Goal: Information Seeking & Learning: Learn about a topic

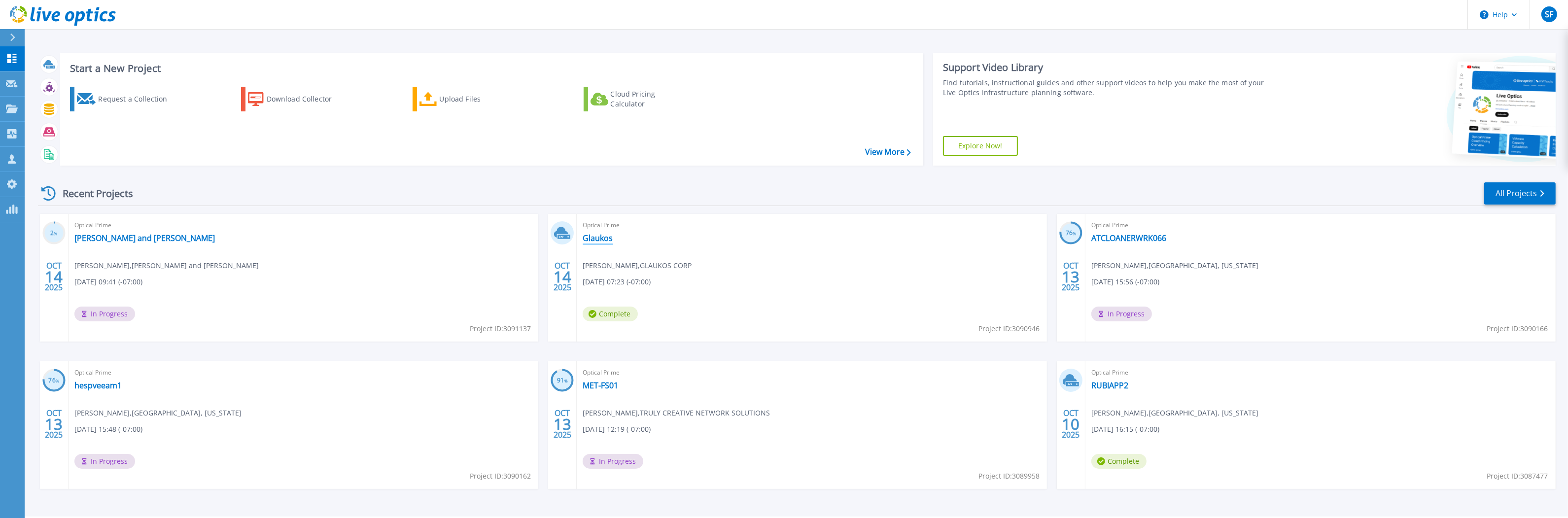
click at [608, 237] on link "Glaukos" at bounding box center [598, 238] width 30 height 10
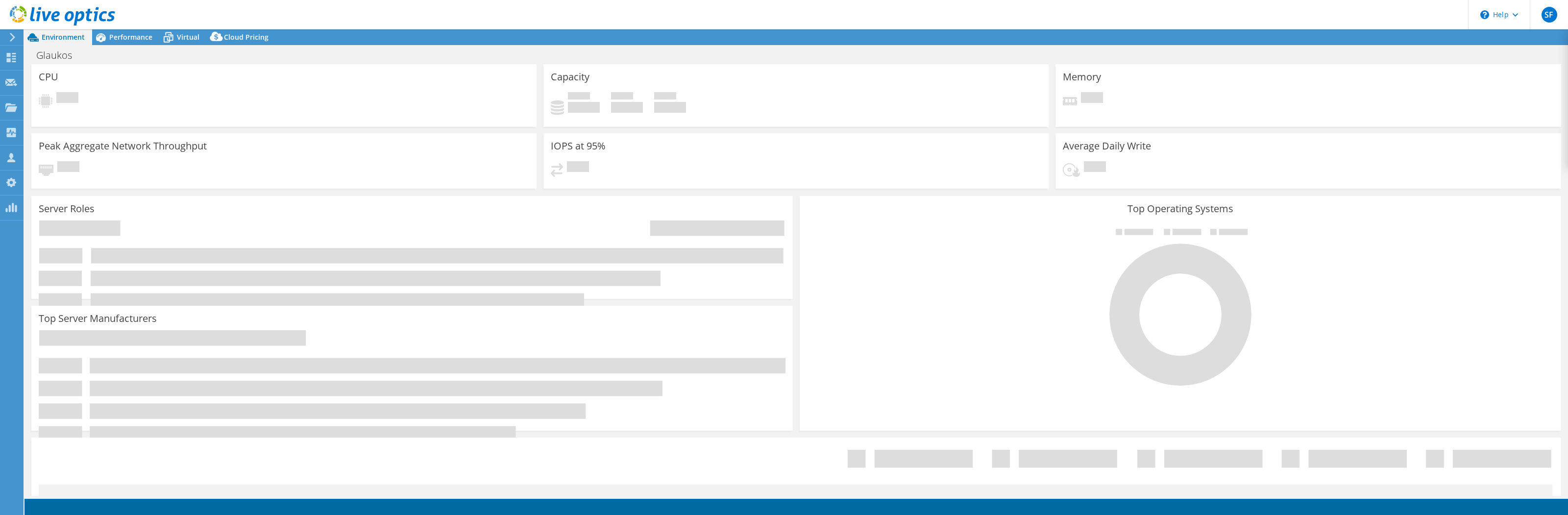
select select "USD"
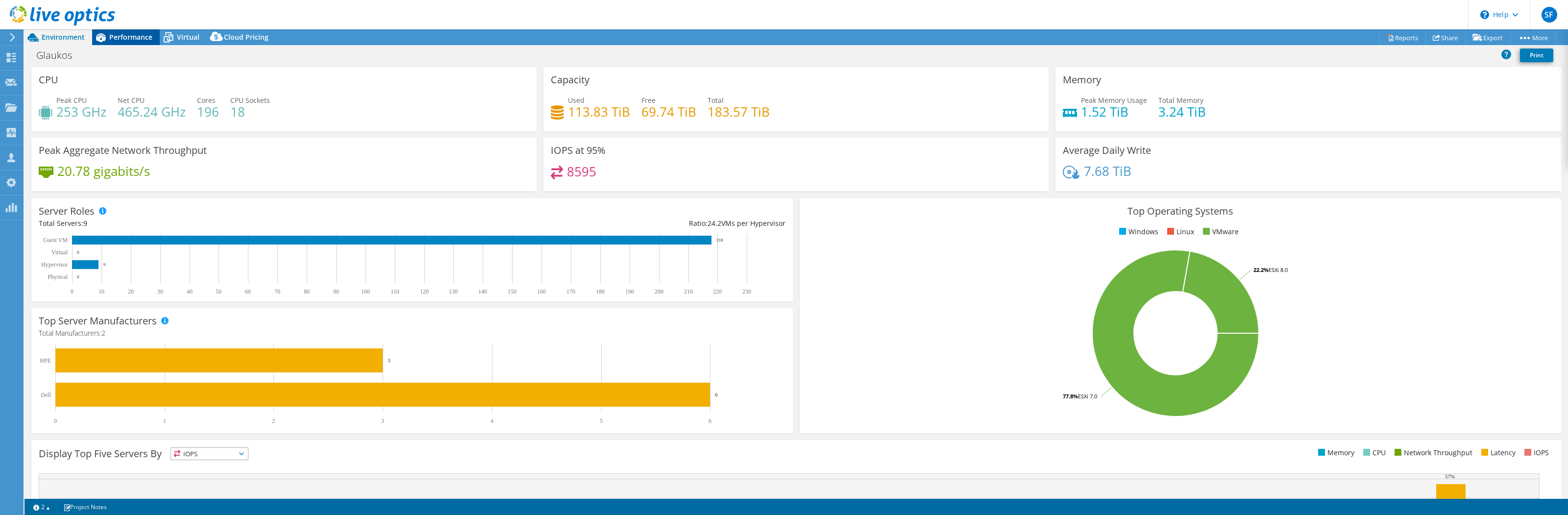
click at [144, 40] on span "Performance" at bounding box center [131, 37] width 43 height 9
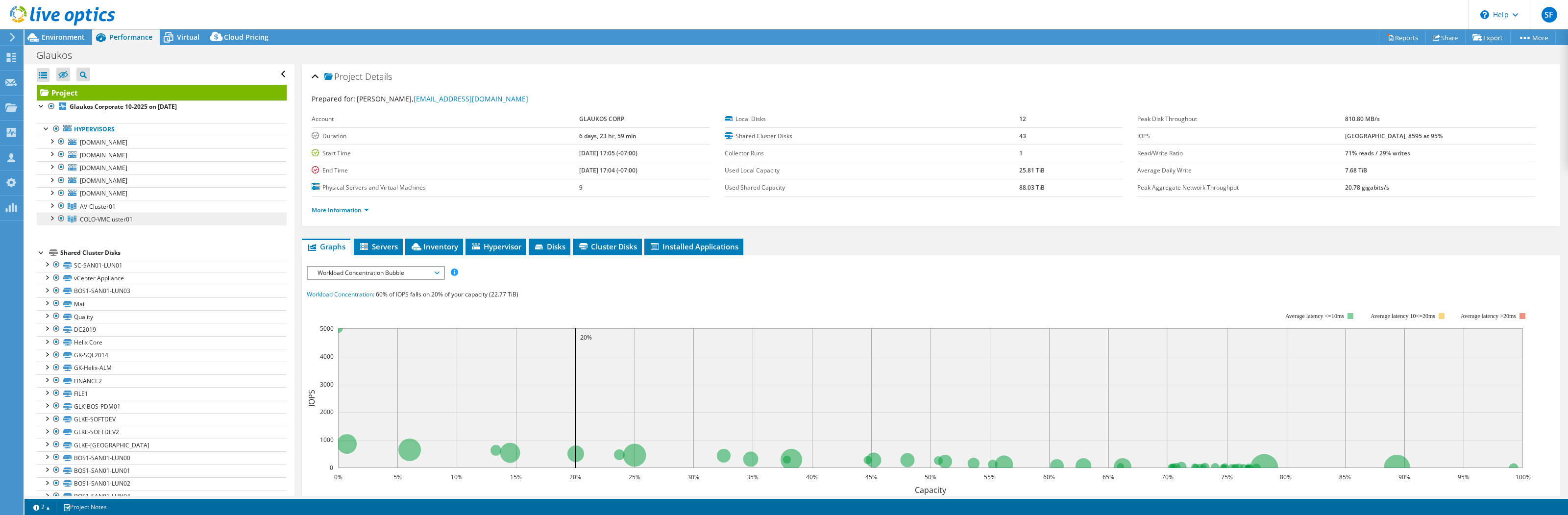
click at [103, 219] on span "COLO-VMCluster01" at bounding box center [106, 219] width 53 height 9
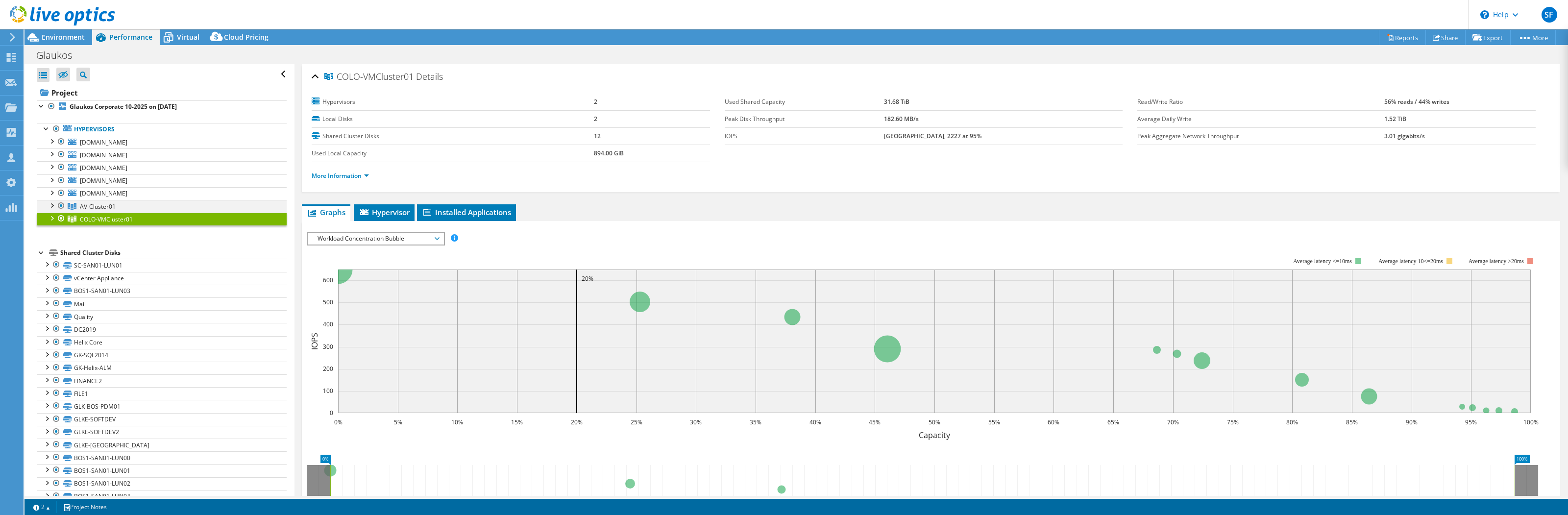
click at [58, 208] on div at bounding box center [61, 205] width 10 height 12
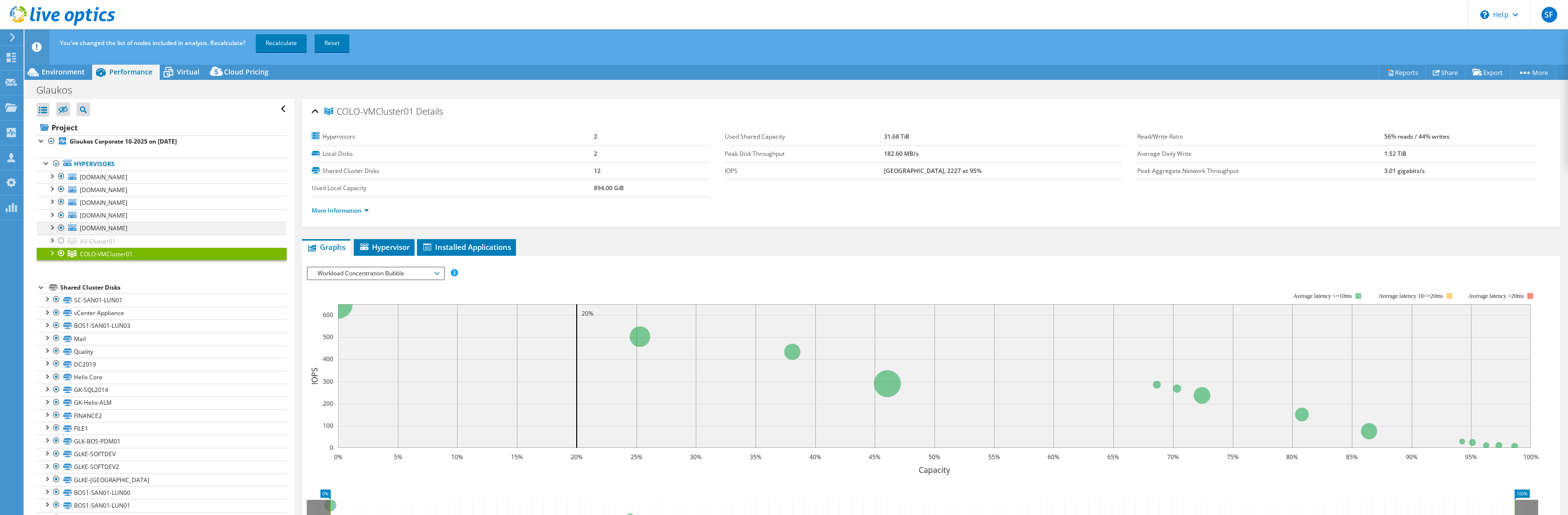
click at [63, 229] on div at bounding box center [61, 228] width 10 height 12
click at [59, 214] on div at bounding box center [61, 215] width 10 height 12
click at [61, 202] on div at bounding box center [61, 201] width 10 height 12
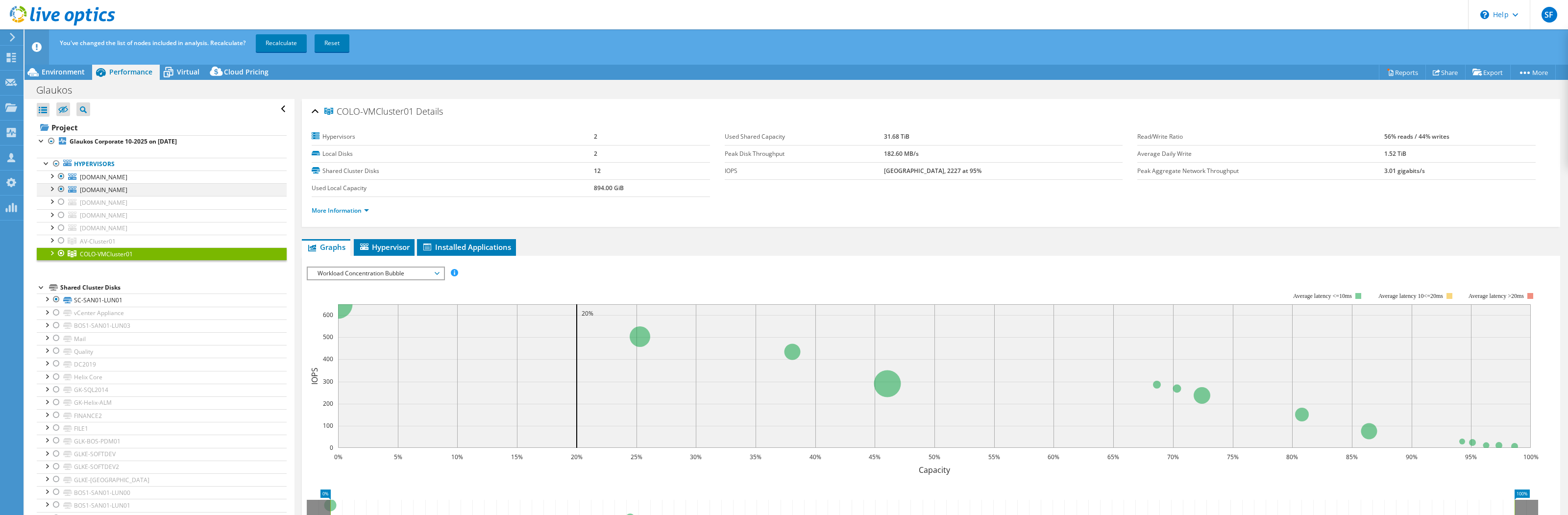
click at [61, 190] on div at bounding box center [61, 189] width 10 height 12
click at [61, 177] on div at bounding box center [61, 176] width 10 height 12
click at [282, 44] on link "Recalculate" at bounding box center [281, 43] width 51 height 18
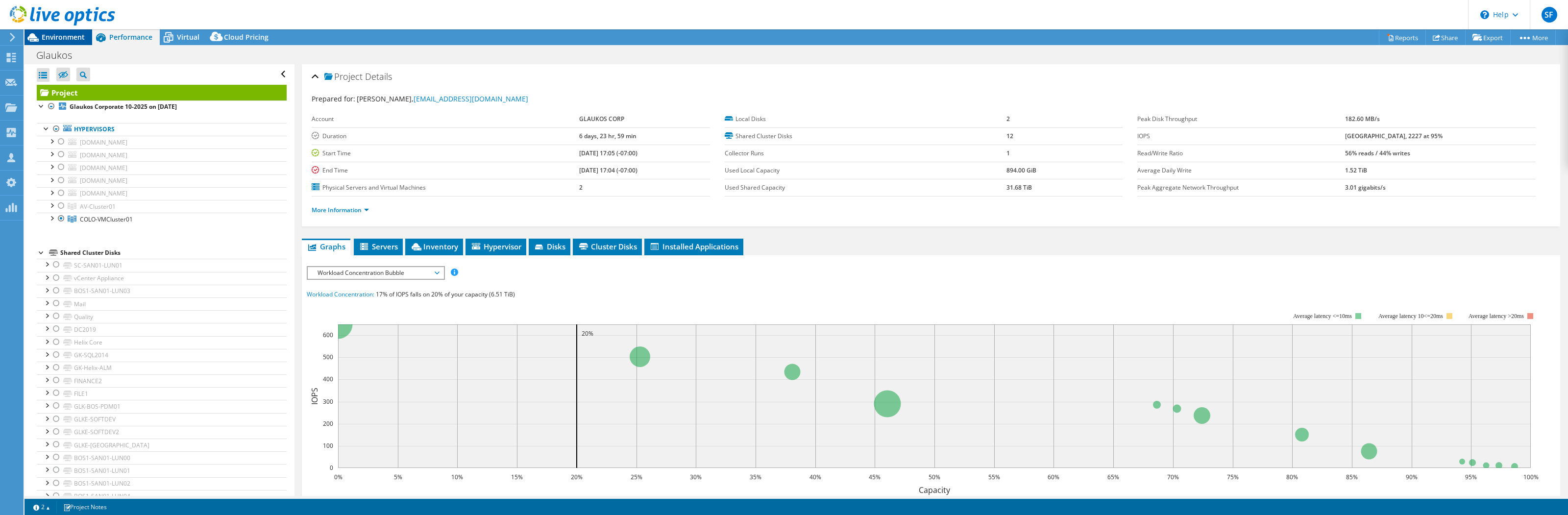
click at [70, 37] on span "Environment" at bounding box center [63, 37] width 43 height 9
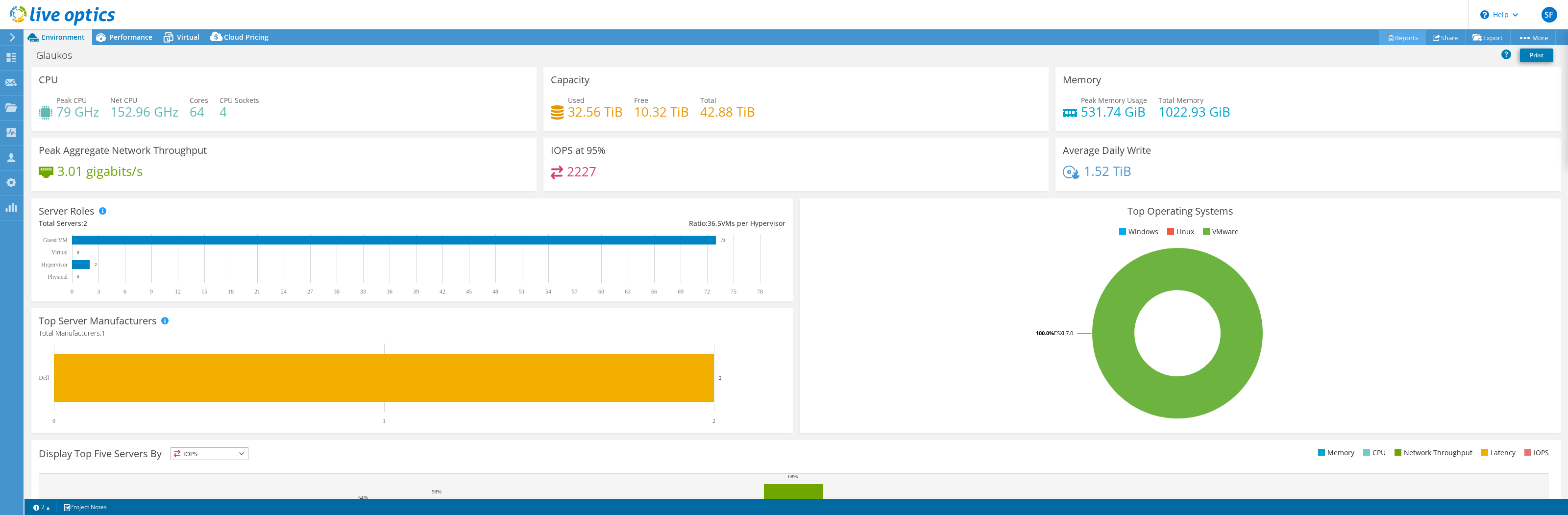
click at [1384, 41] on link "Reports" at bounding box center [1402, 37] width 47 height 15
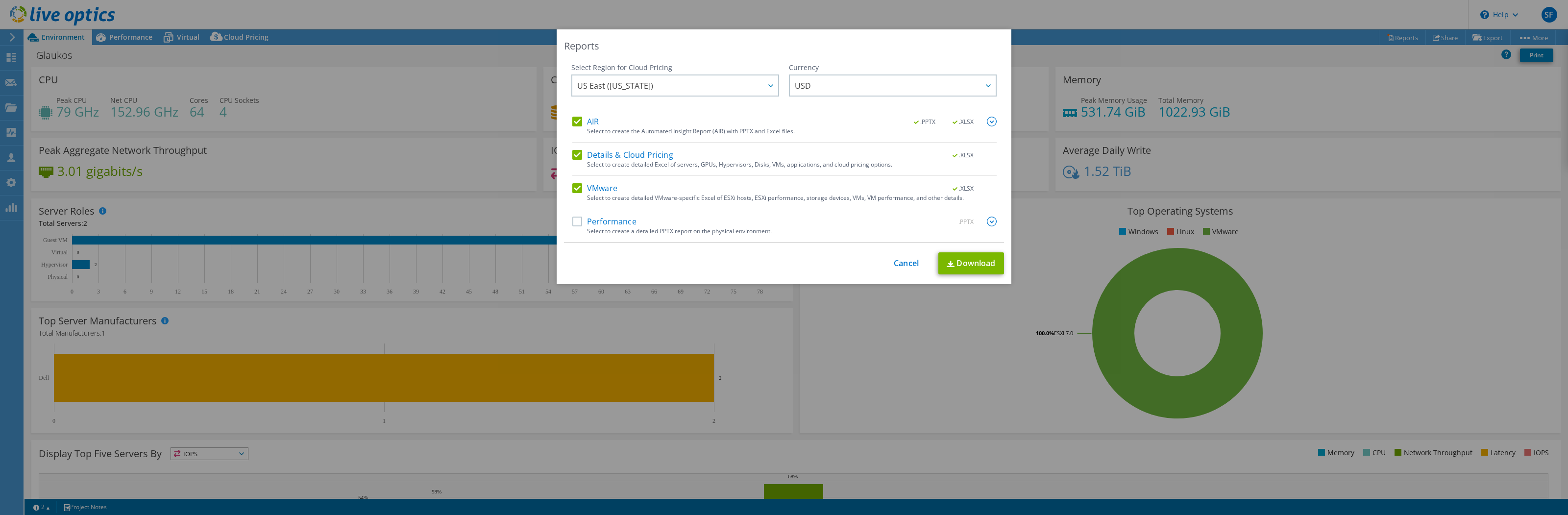
click at [620, 220] on label "Performance" at bounding box center [604, 222] width 64 height 10
click at [0, 0] on input "Performance" at bounding box center [0, 0] width 0 height 0
click at [961, 264] on link "Download" at bounding box center [971, 264] width 66 height 22
click at [894, 264] on link "Cancel" at bounding box center [906, 263] width 25 height 9
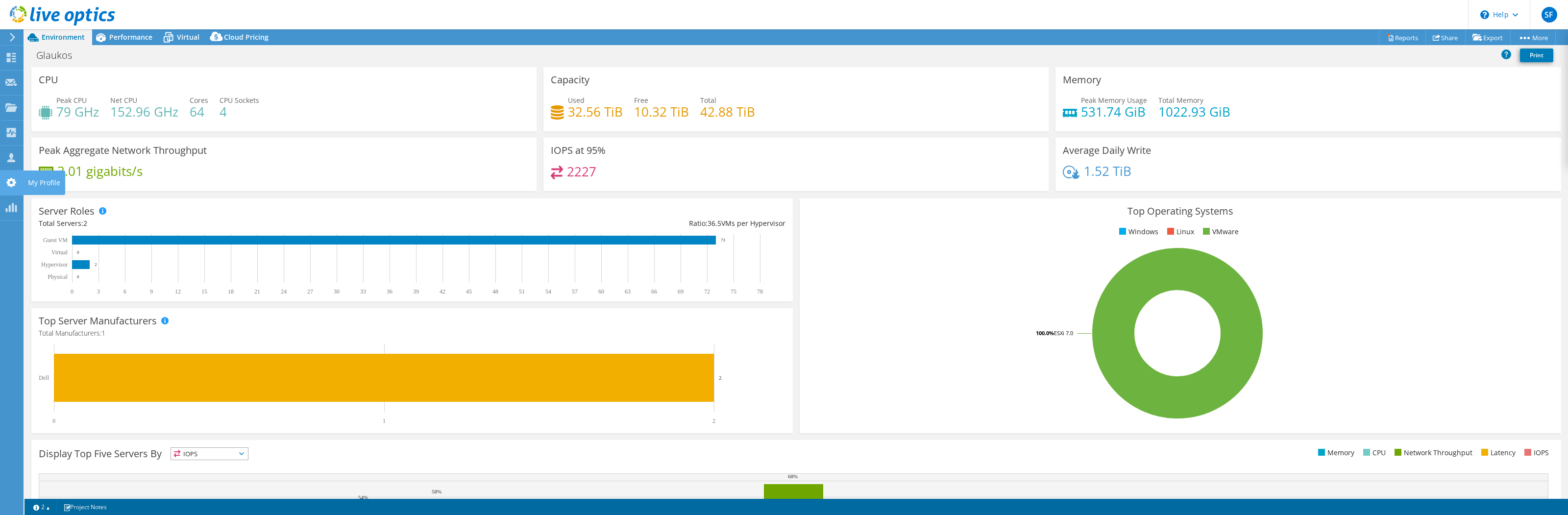
click at [12, 182] on icon at bounding box center [11, 182] width 12 height 9
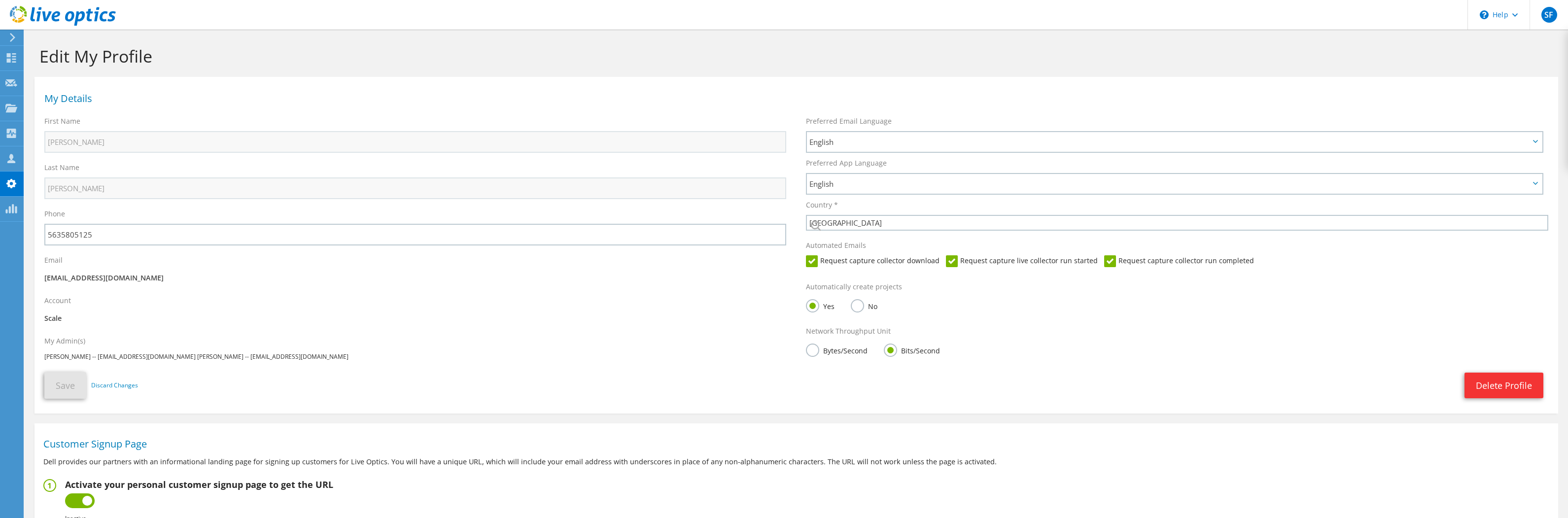
select select "224"
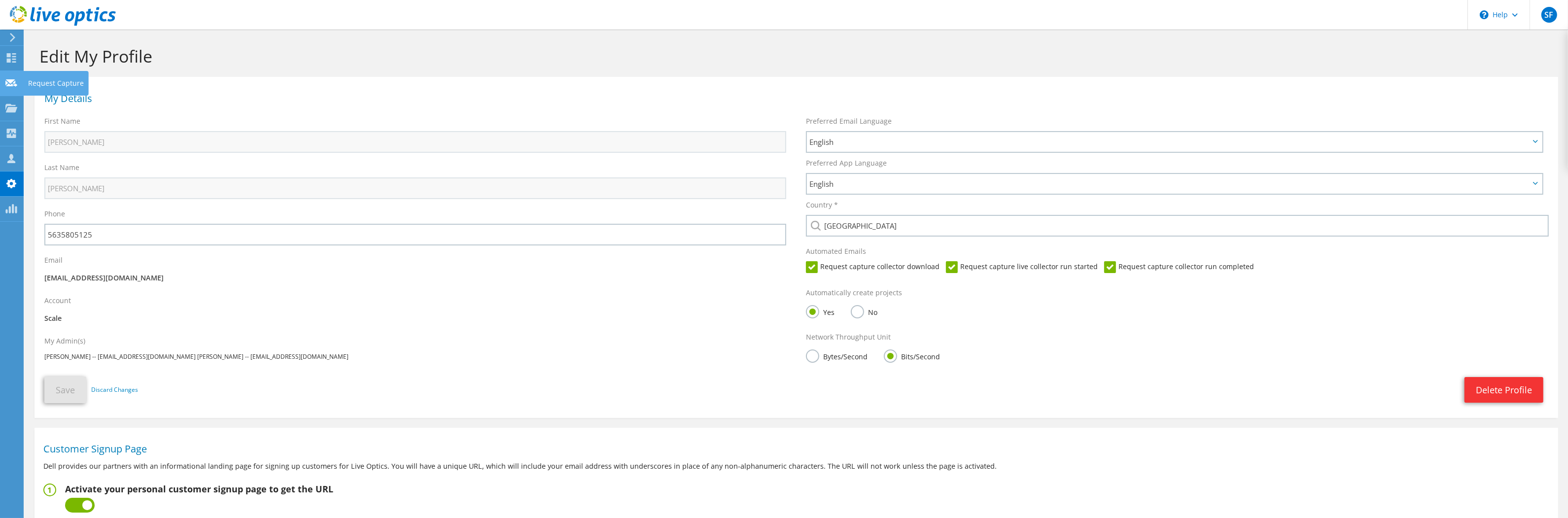
click at [10, 86] on use at bounding box center [11, 83] width 12 height 7
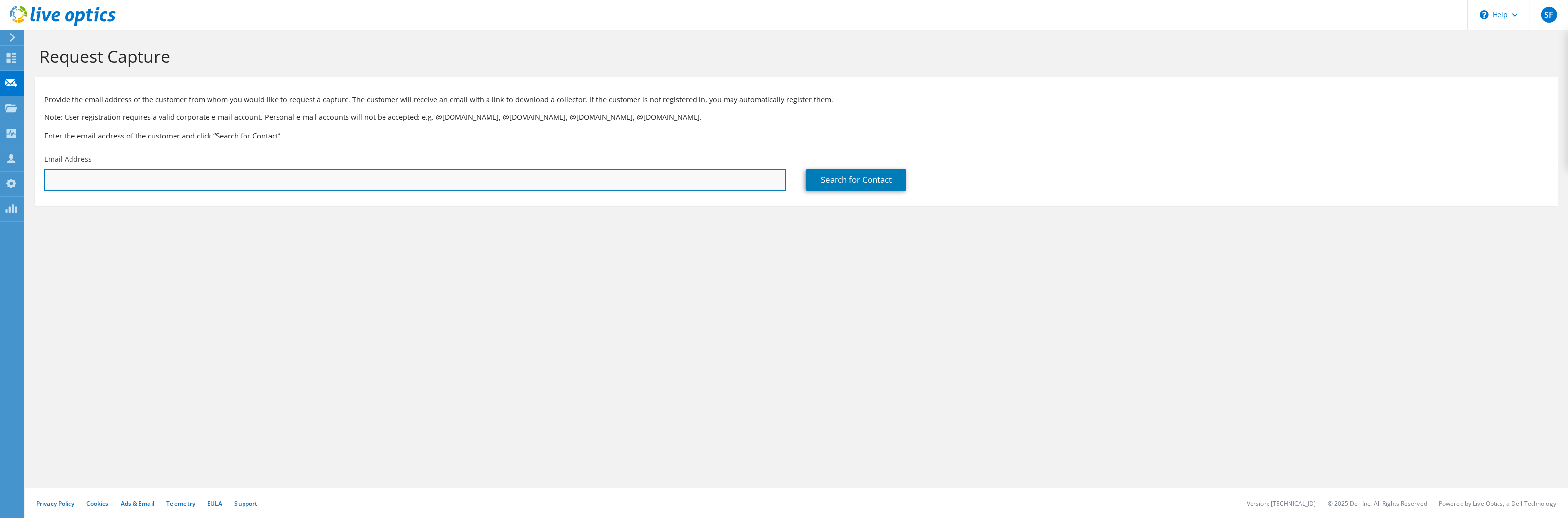
click at [165, 182] on input "text" at bounding box center [415, 179] width 742 height 21
click at [756, 181] on input "text" at bounding box center [415, 179] width 742 height 21
paste input "sbauer@pcschools.us"
type input "sbauer@pcschools.us"
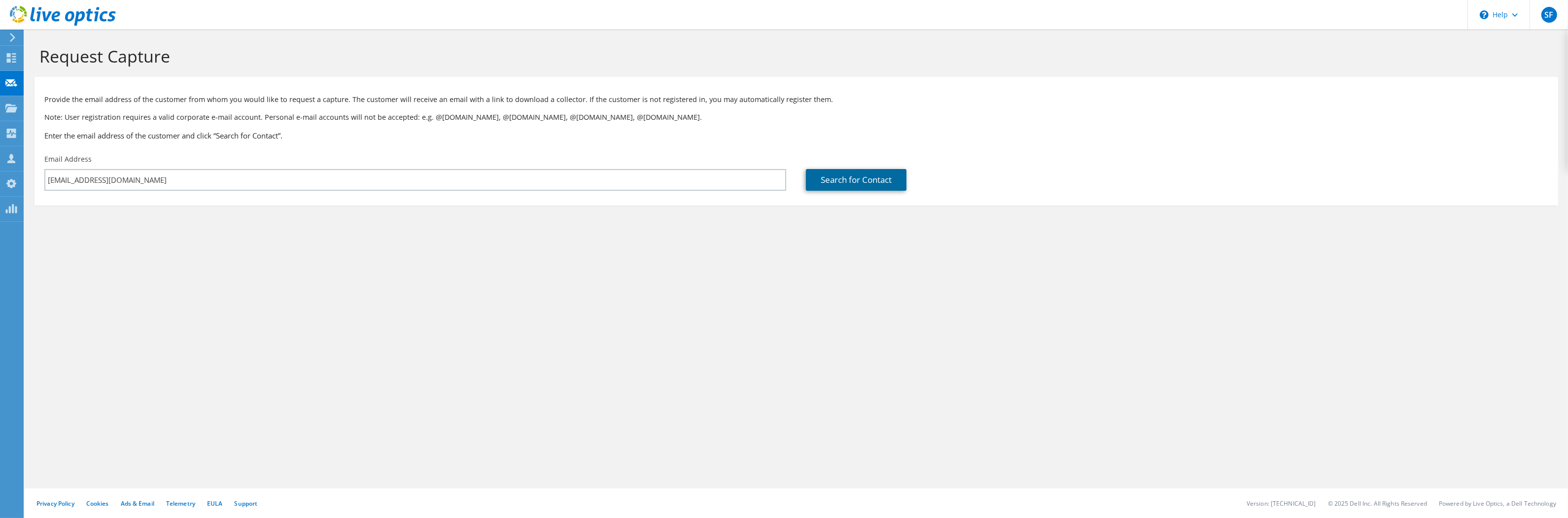
click at [832, 180] on link "Search for Contact" at bounding box center [856, 179] width 100 height 21
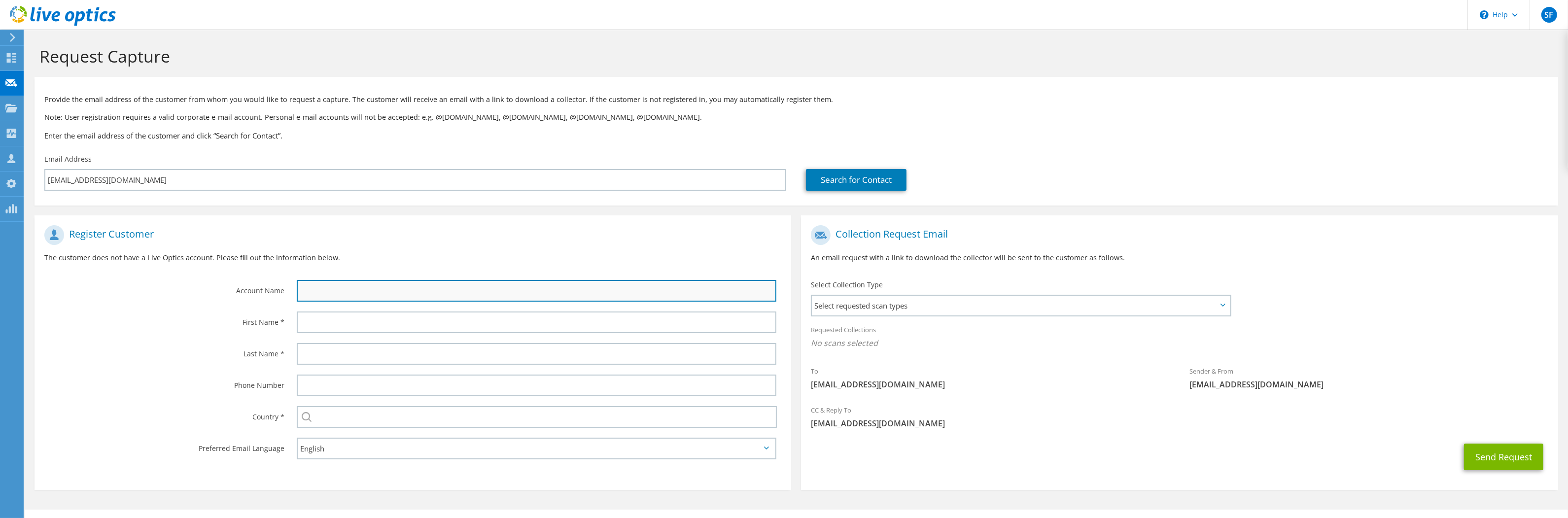
click at [689, 286] on input "text" at bounding box center [537, 290] width 480 height 21
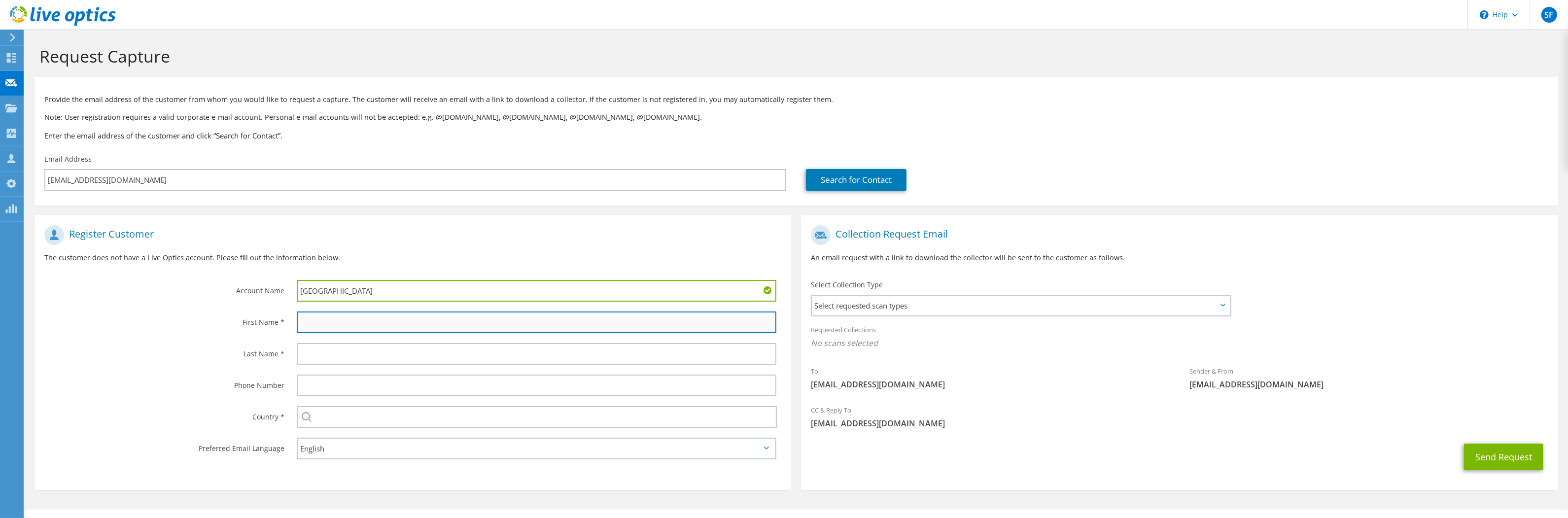
click at [648, 321] on input "text" at bounding box center [537, 322] width 480 height 21
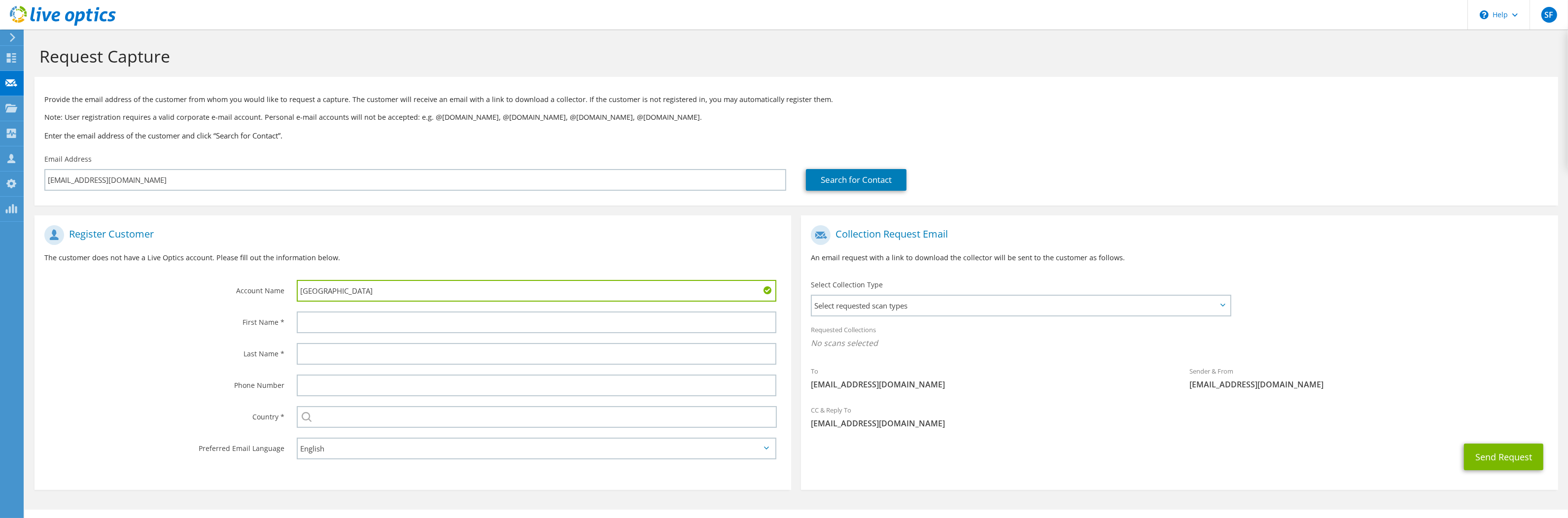
click at [593, 292] on input "Park City Schools" at bounding box center [537, 290] width 480 height 21
type input "Park City School District"
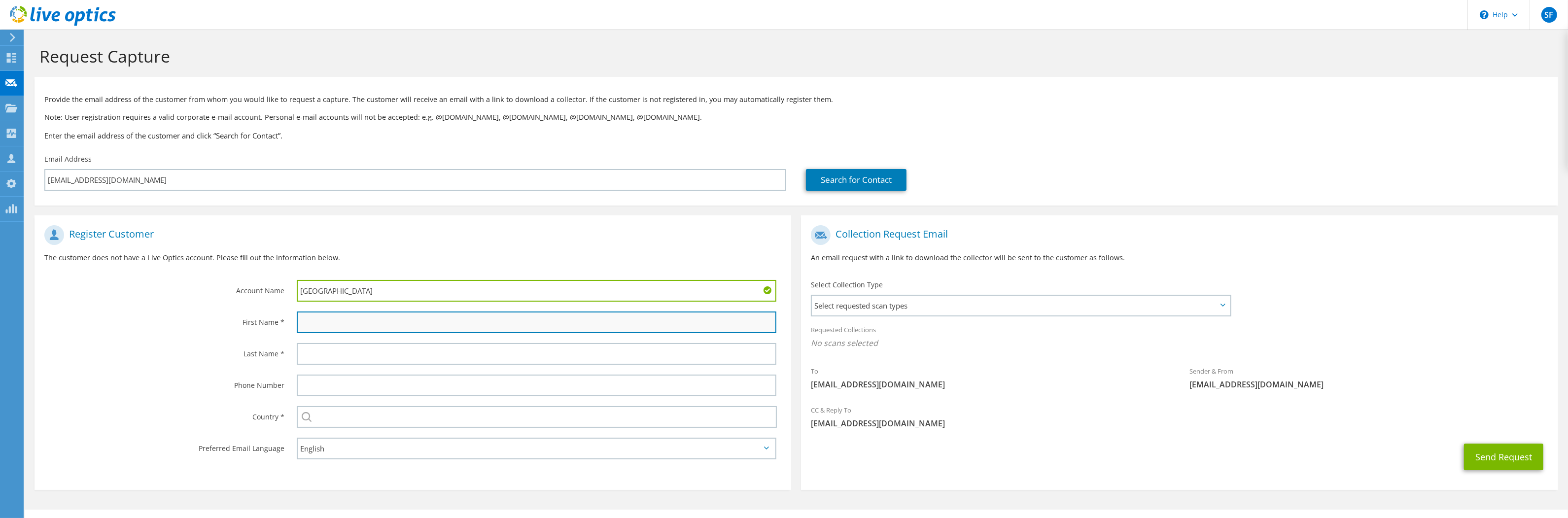
click at [589, 327] on input "text" at bounding box center [537, 322] width 480 height 21
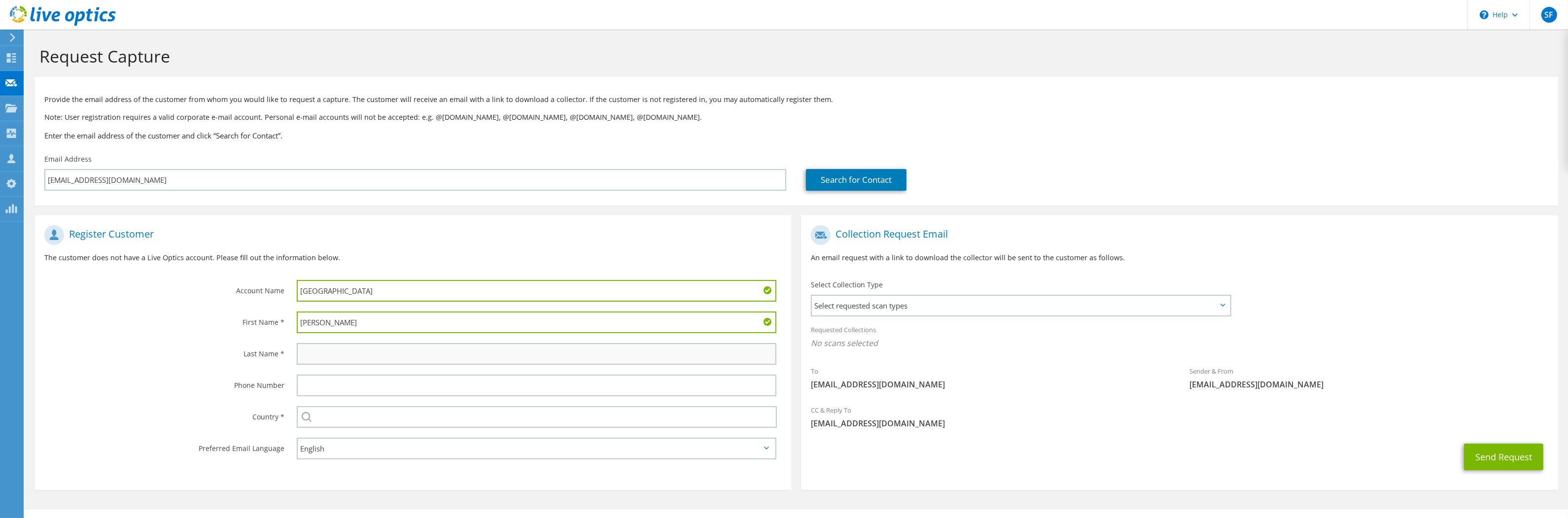
type input "Spencer"
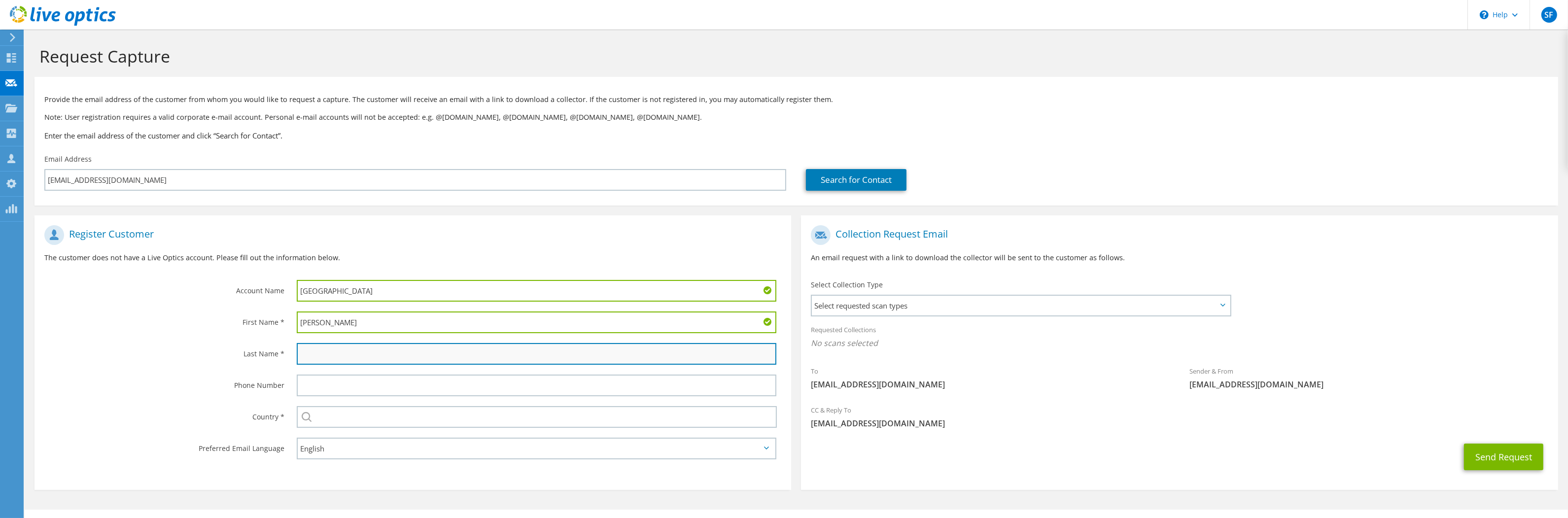
click at [568, 352] on input "text" at bounding box center [537, 353] width 480 height 21
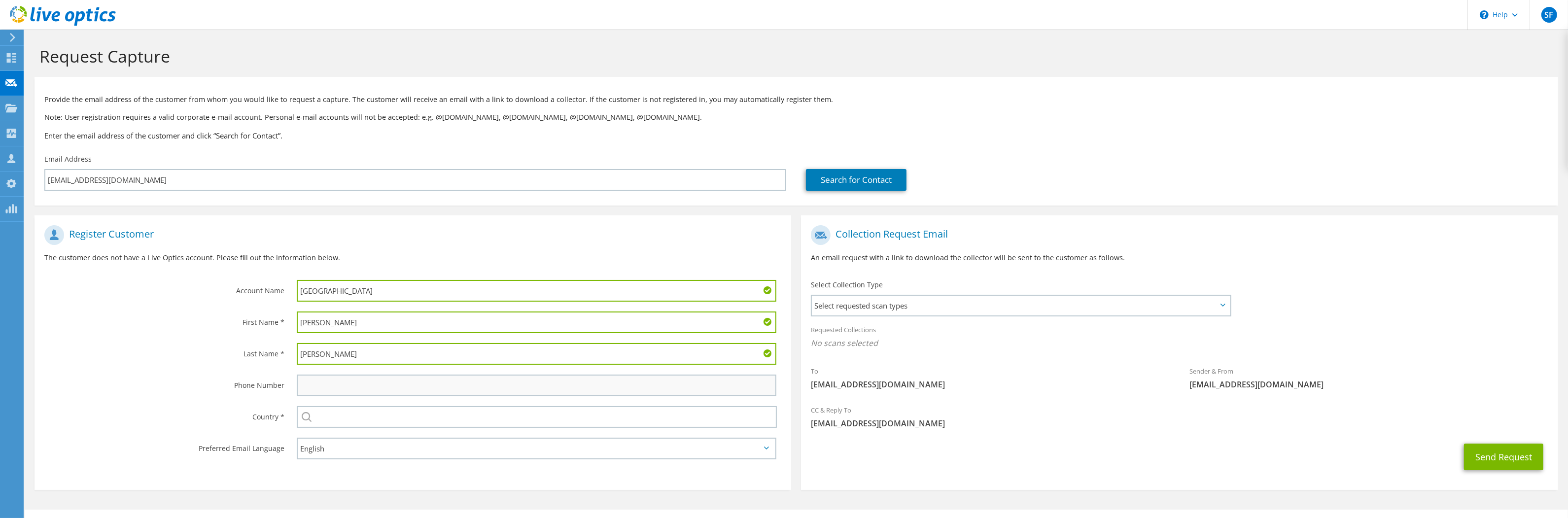
type input "Bauer"
click at [577, 394] on input "text" at bounding box center [537, 385] width 480 height 21
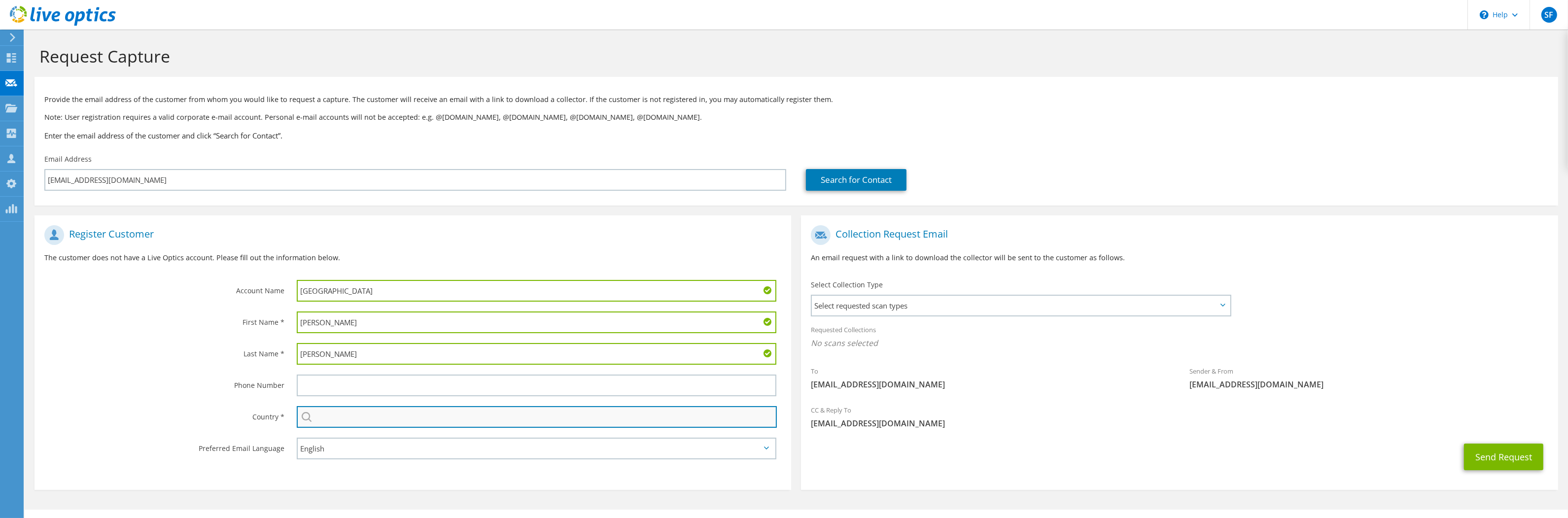
click at [560, 418] on input "text" at bounding box center [537, 416] width 481 height 21
type input "United States"
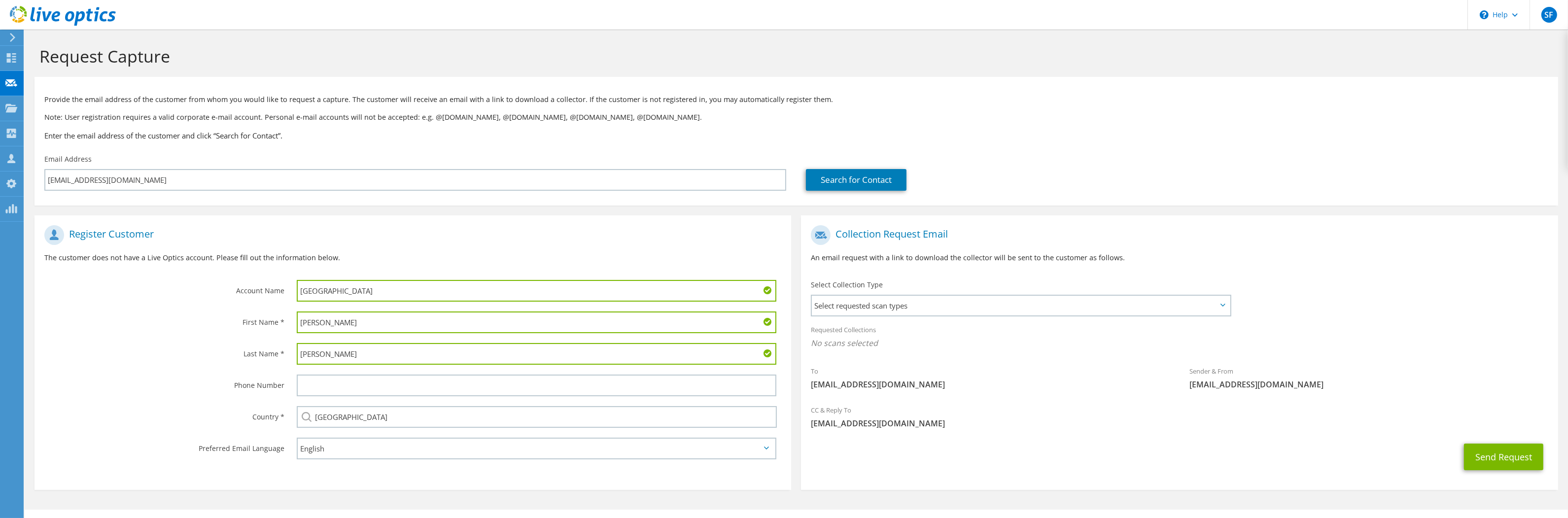
type input "5635805125"
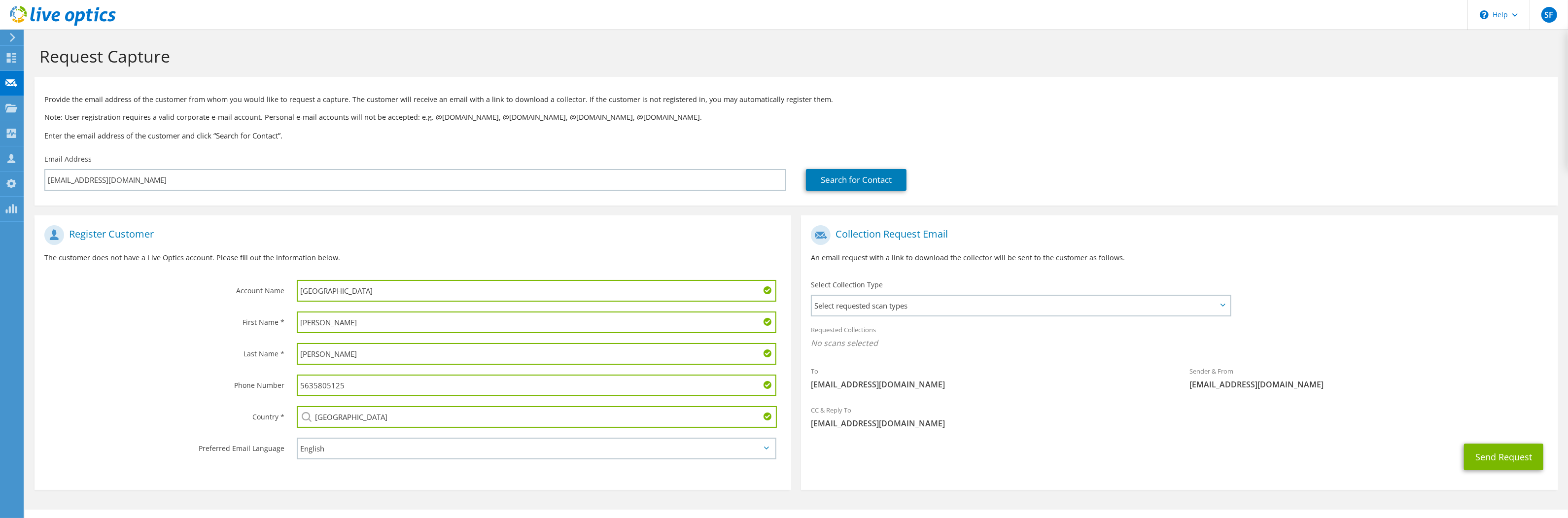
drag, startPoint x: 347, startPoint y: 389, endPoint x: 244, endPoint y: 383, distance: 103.2
click at [255, 386] on div "Phone Number 5635805125" at bounding box center [413, 386] width 757 height 32
click at [976, 304] on span "Select requested scan types" at bounding box center [1021, 306] width 418 height 20
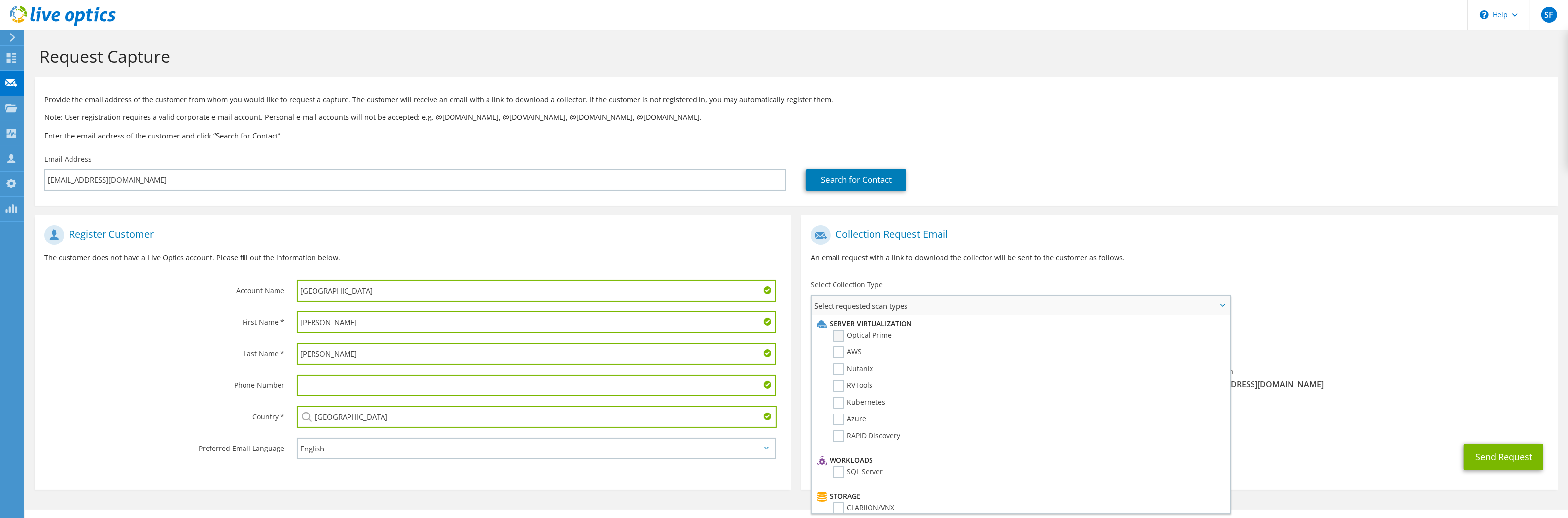
drag, startPoint x: 839, startPoint y: 336, endPoint x: 849, endPoint y: 336, distance: 10.0
click at [840, 336] on label "Optical Prime" at bounding box center [862, 336] width 59 height 12
click at [0, 0] on input "Optical Prime" at bounding box center [0, 0] width 0 height 0
click at [1329, 304] on div "To sbauer@pcschools.us Sender & From liveoptics@liveoptics.com" at bounding box center [1179, 312] width 757 height 182
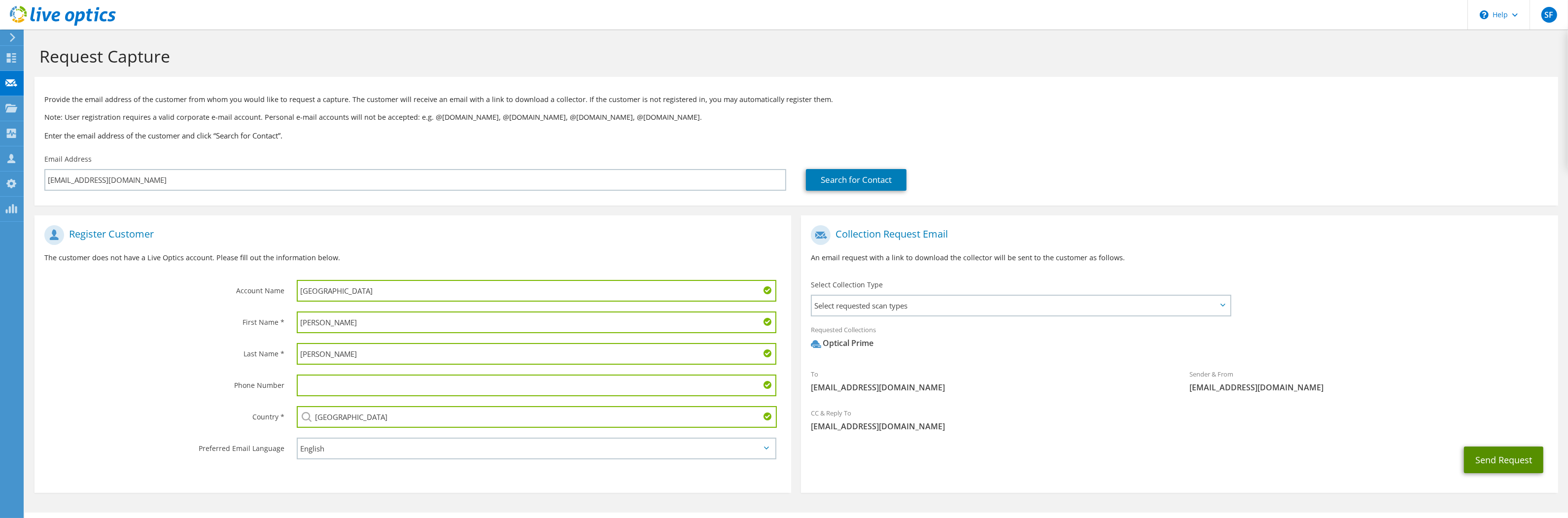
click at [1493, 461] on button "Send Request" at bounding box center [1504, 459] width 80 height 26
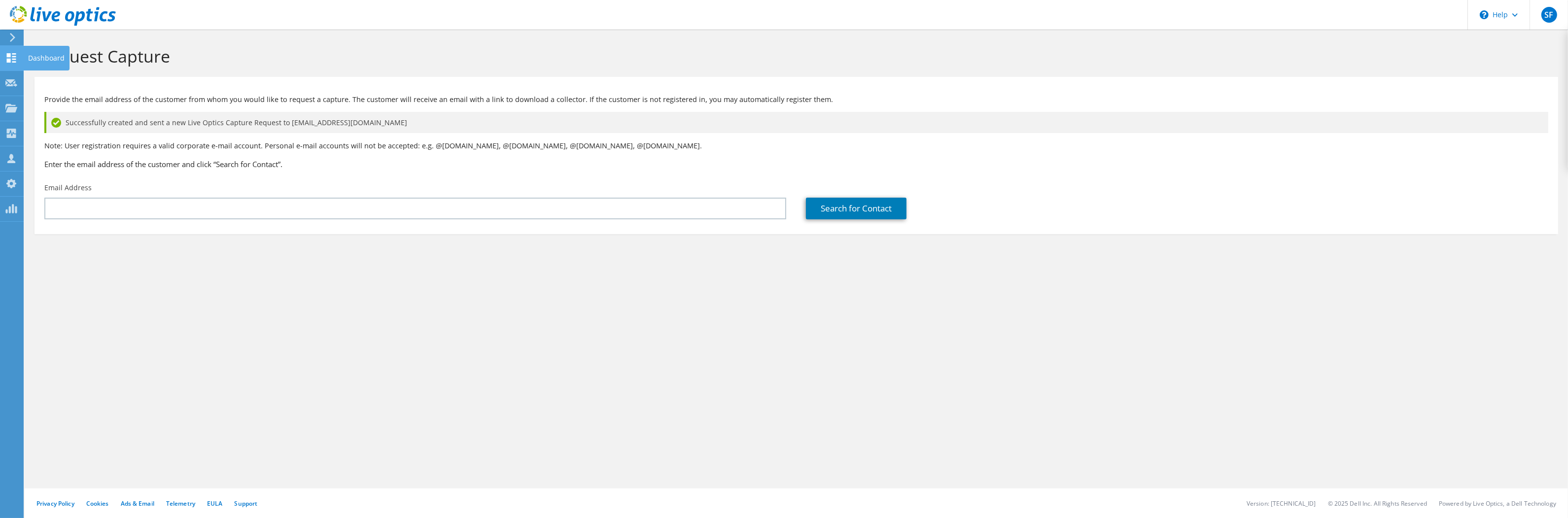
click at [12, 58] on icon at bounding box center [11, 58] width 12 height 9
click at [12, 59] on icon at bounding box center [11, 58] width 12 height 9
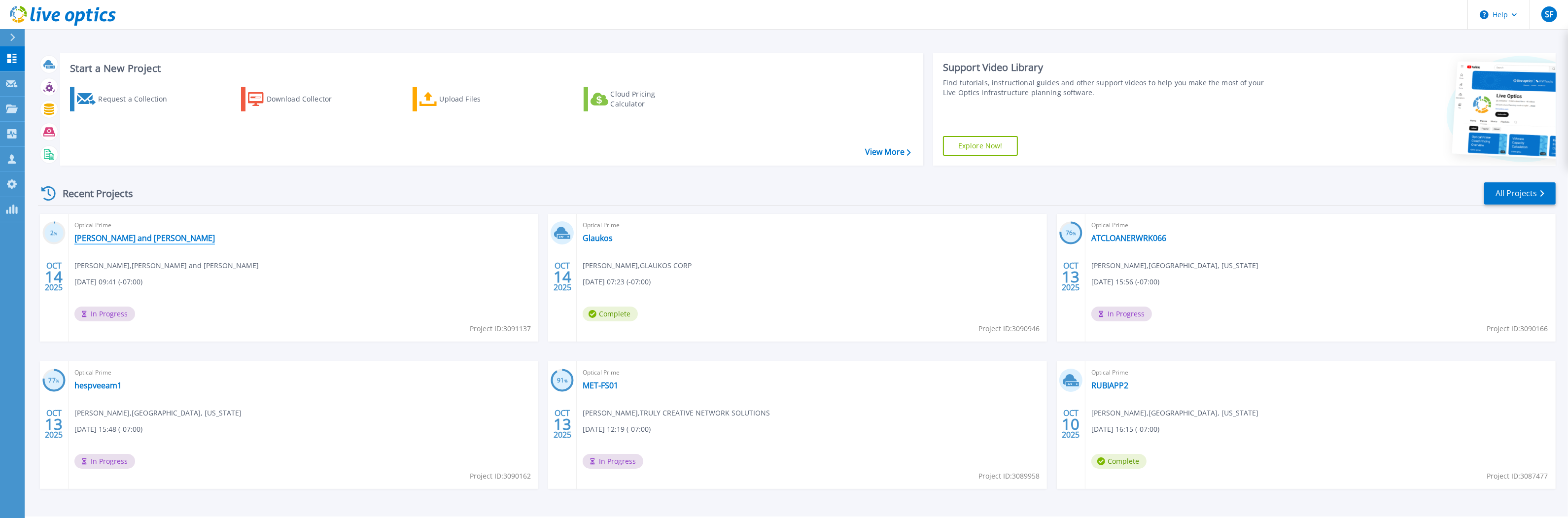
click at [105, 241] on link "[PERSON_NAME] and [PERSON_NAME]" at bounding box center [144, 238] width 140 height 10
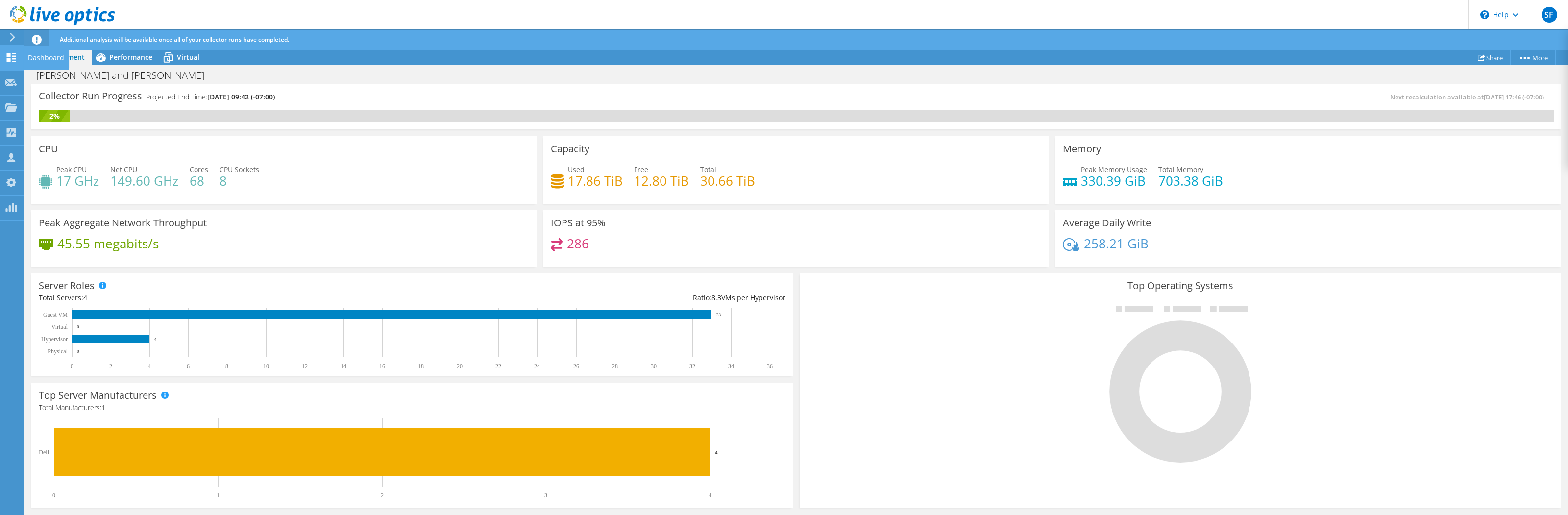
click at [12, 59] on icon at bounding box center [11, 57] width 12 height 9
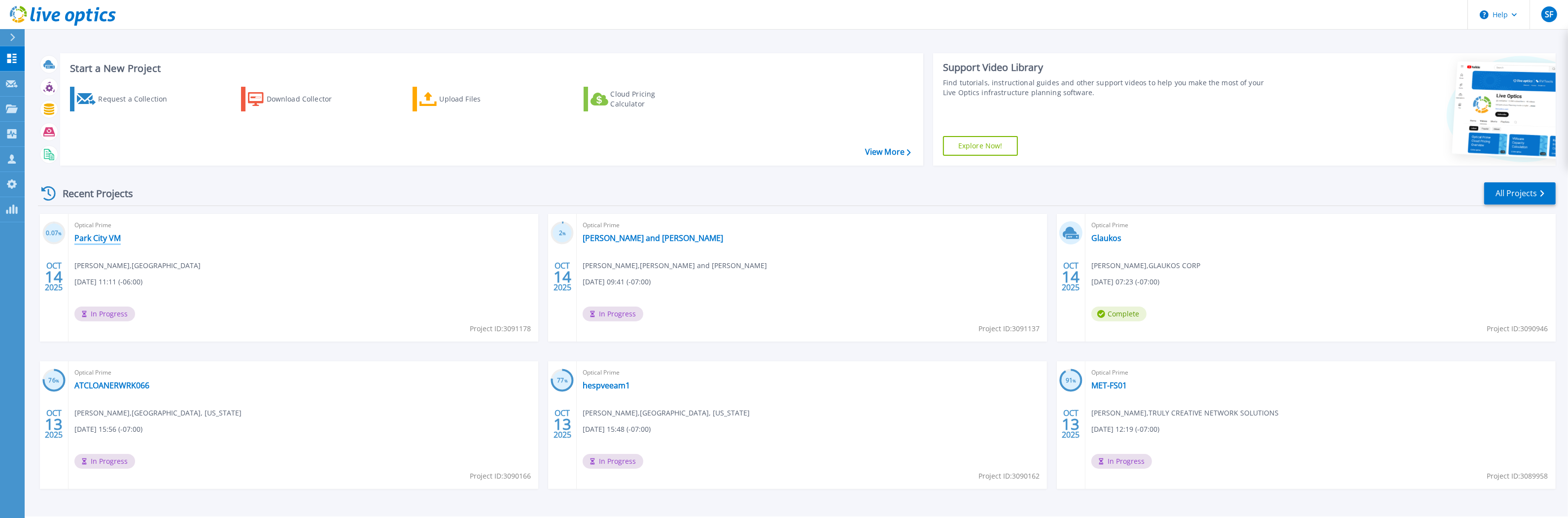
click at [97, 241] on link "Park City VM" at bounding box center [98, 238] width 47 height 10
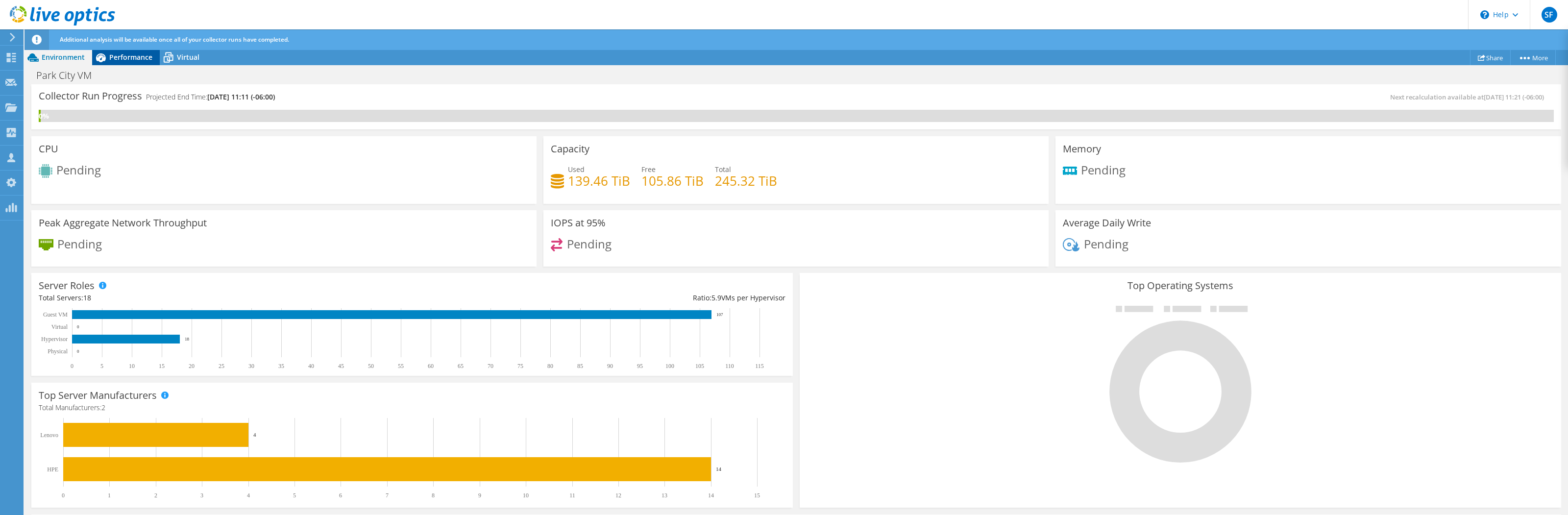
click at [125, 59] on span "Performance" at bounding box center [131, 57] width 43 height 9
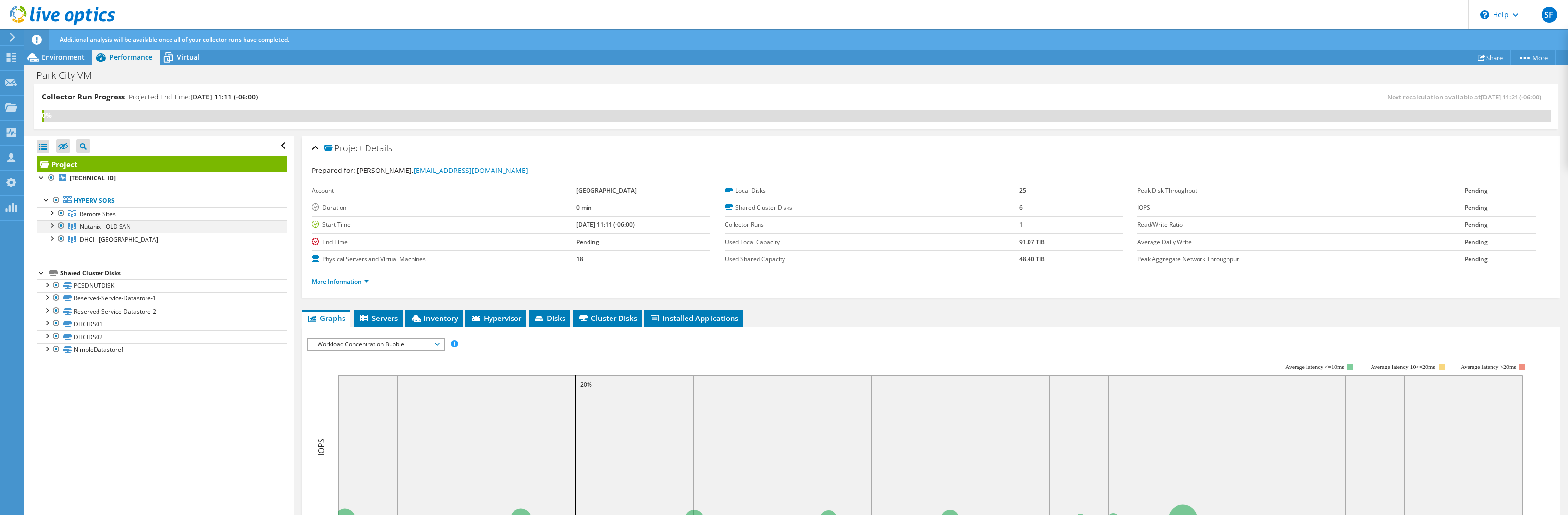
click at [49, 226] on div at bounding box center [51, 225] width 10 height 10
click at [49, 292] on div at bounding box center [51, 289] width 10 height 10
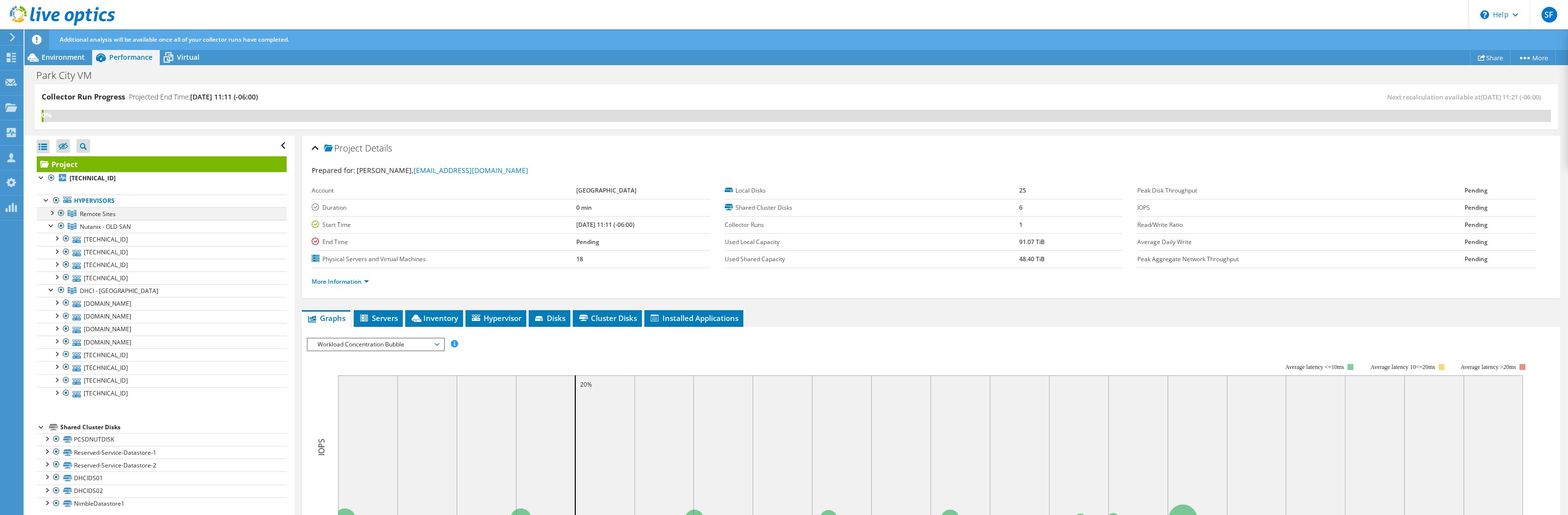
click at [46, 214] on div at bounding box center [51, 212] width 10 height 10
click at [12, 57] on use at bounding box center [11, 57] width 9 height 9
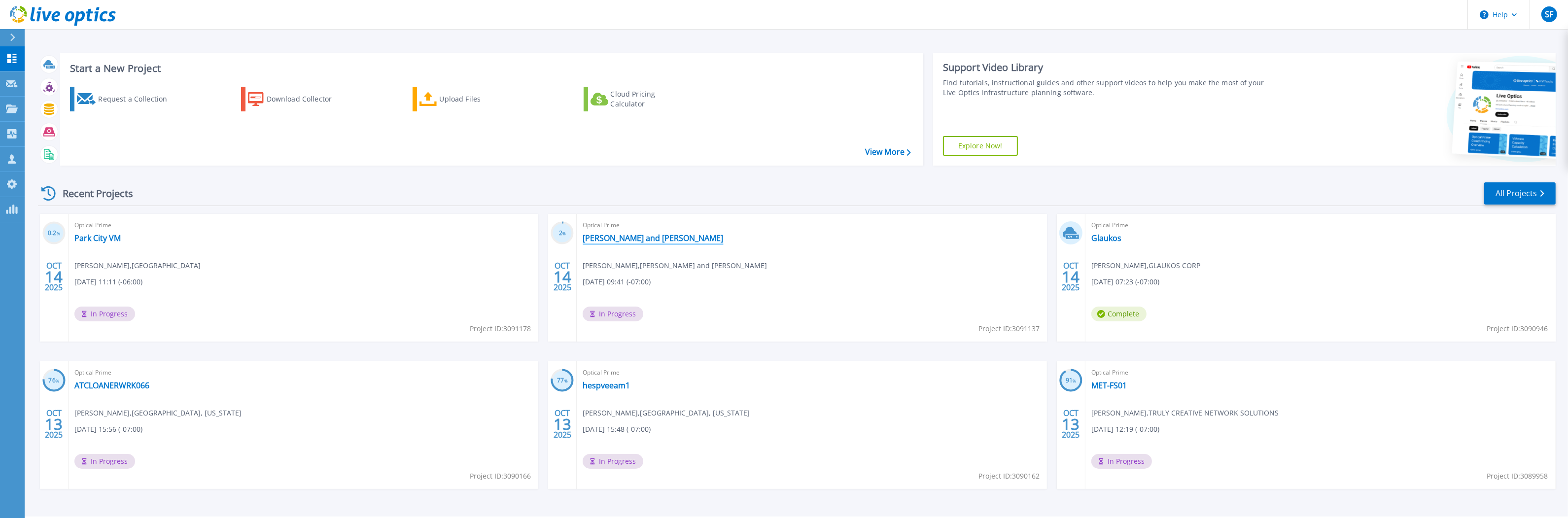
click at [629, 242] on link "[PERSON_NAME] and [PERSON_NAME]" at bounding box center [653, 238] width 140 height 10
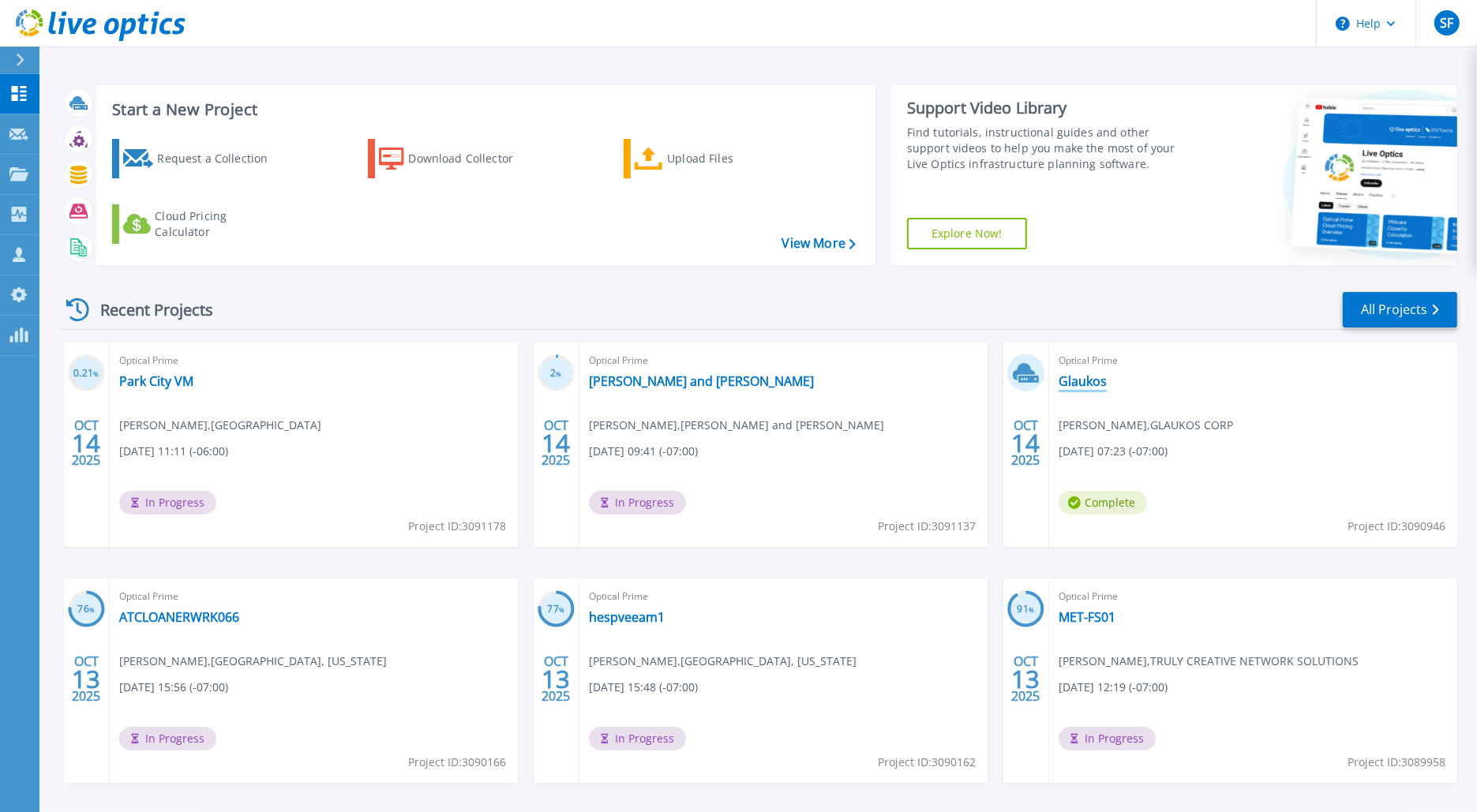
click at [1080, 382] on link "Glaukos" at bounding box center [1083, 381] width 48 height 16
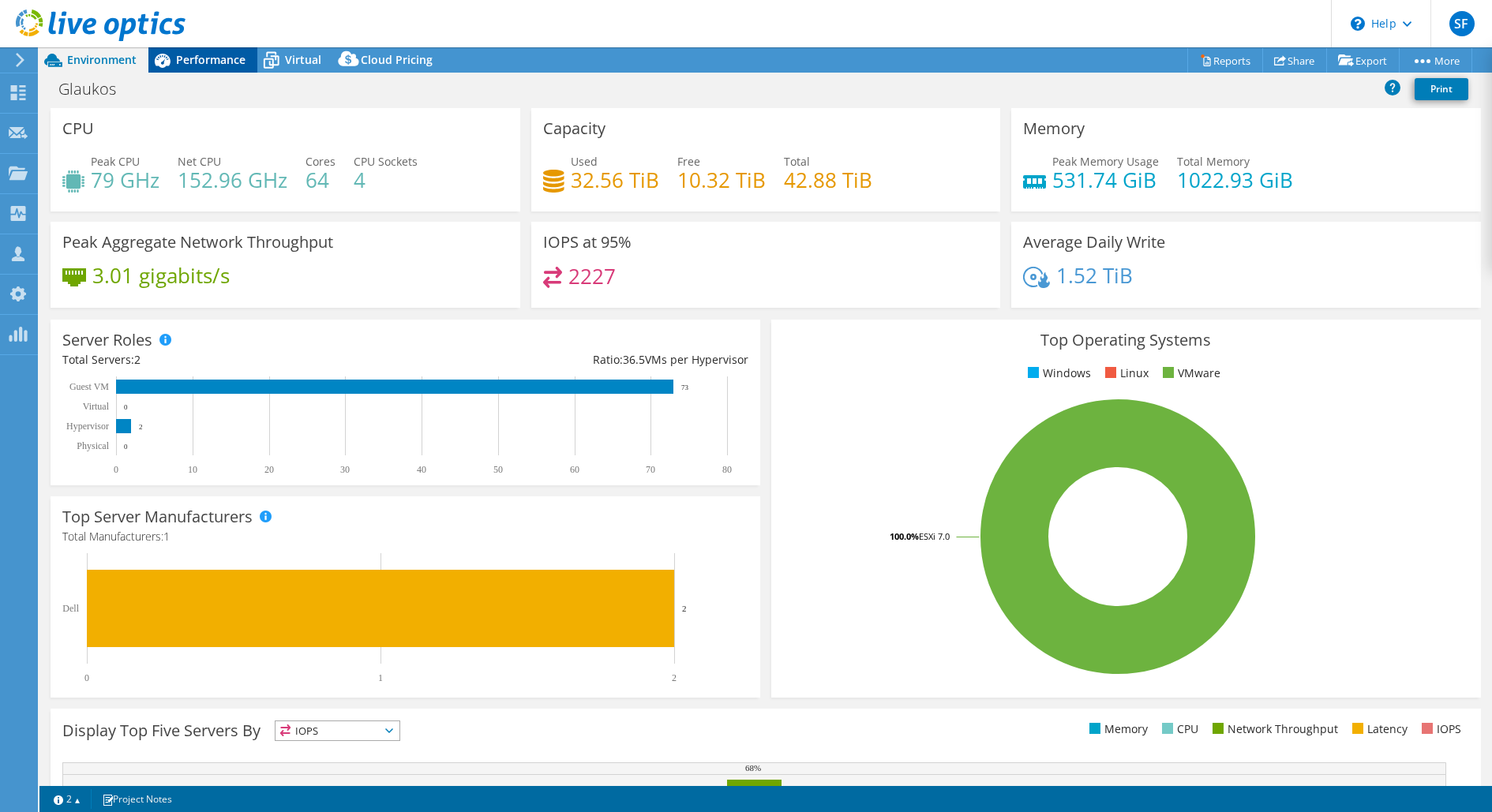
click at [230, 60] on span "Performance" at bounding box center [211, 59] width 70 height 15
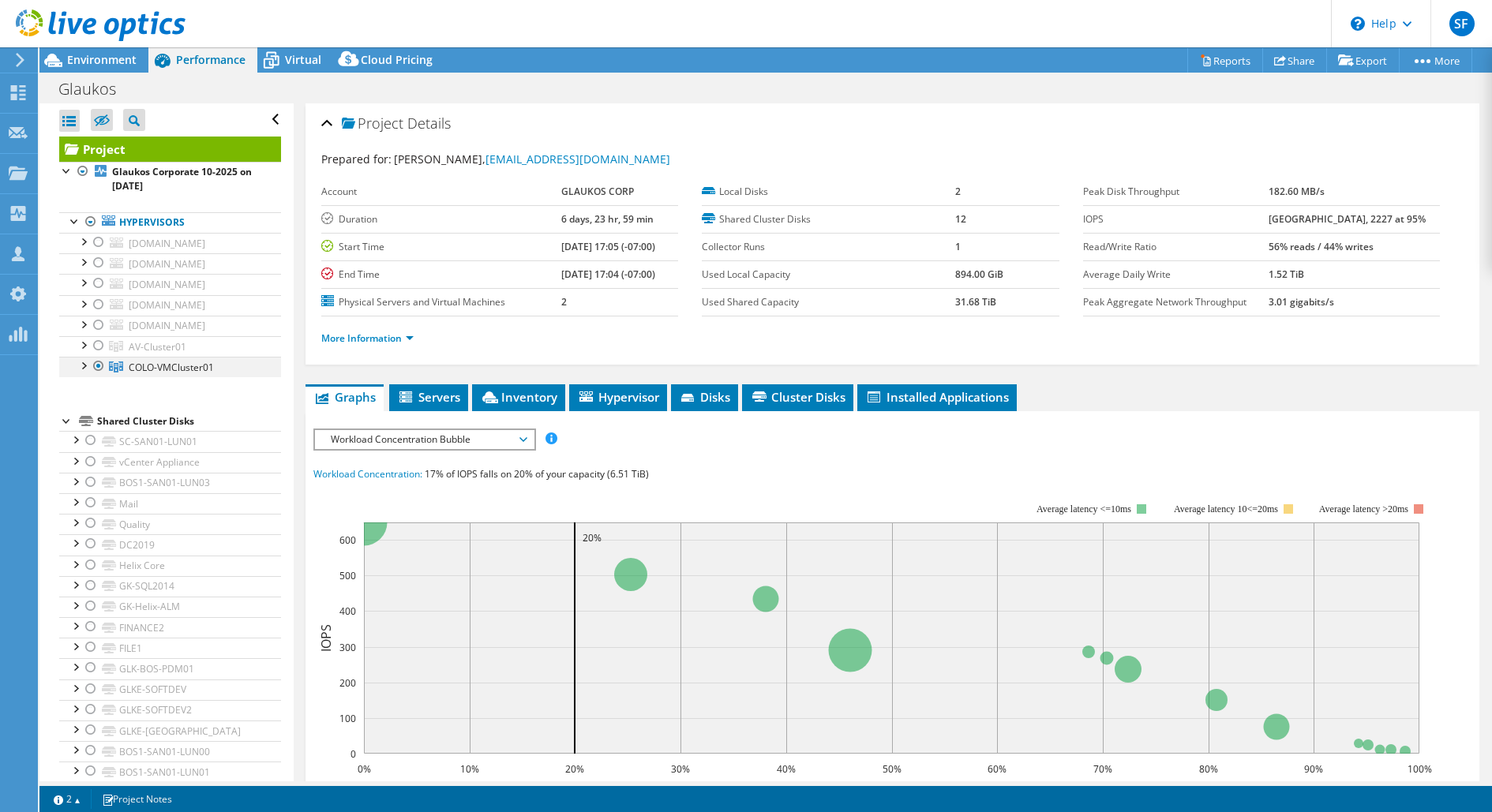
click at [80, 373] on div at bounding box center [82, 365] width 16 height 16
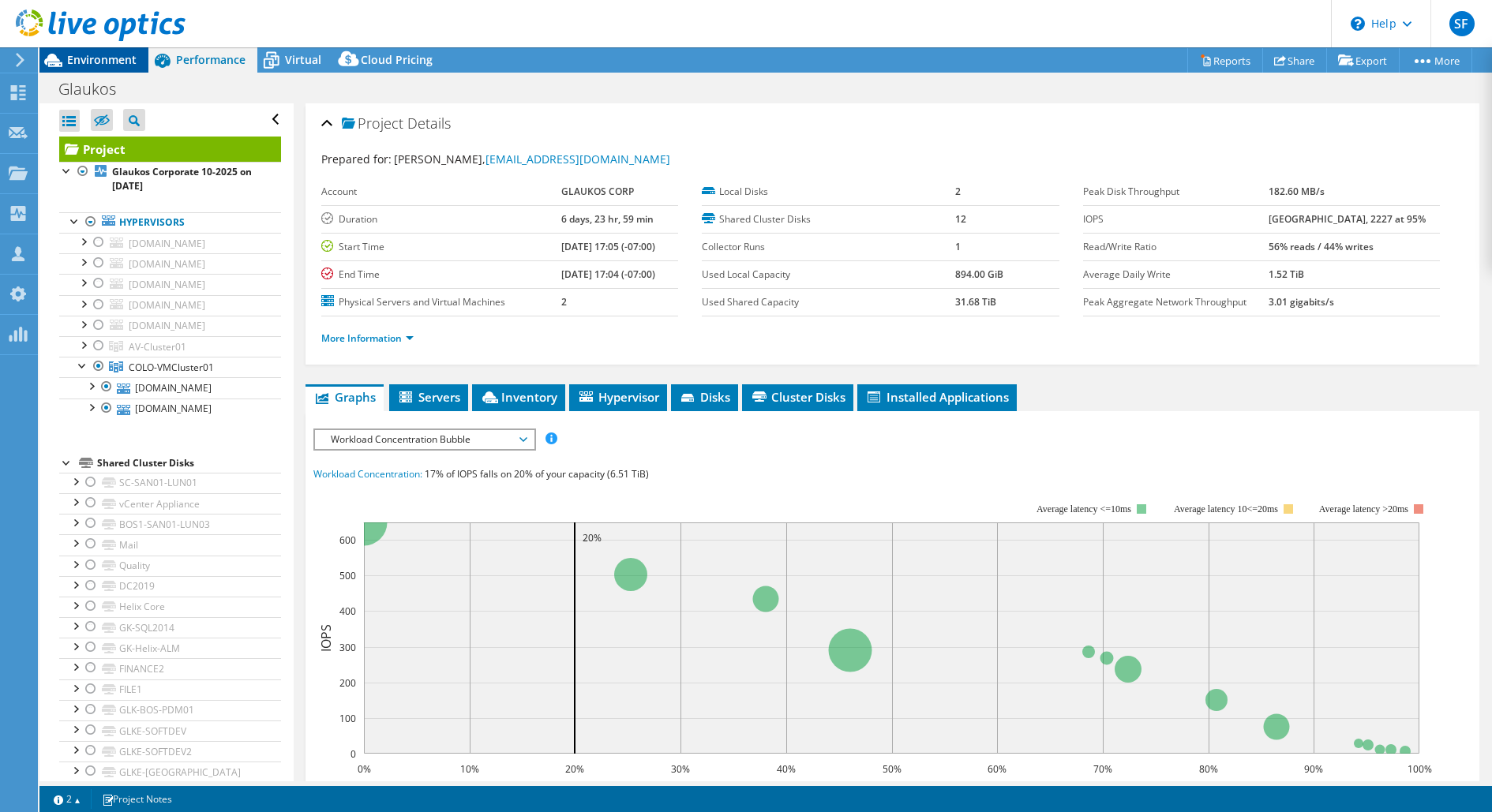
click at [99, 57] on span "Environment" at bounding box center [101, 59] width 70 height 15
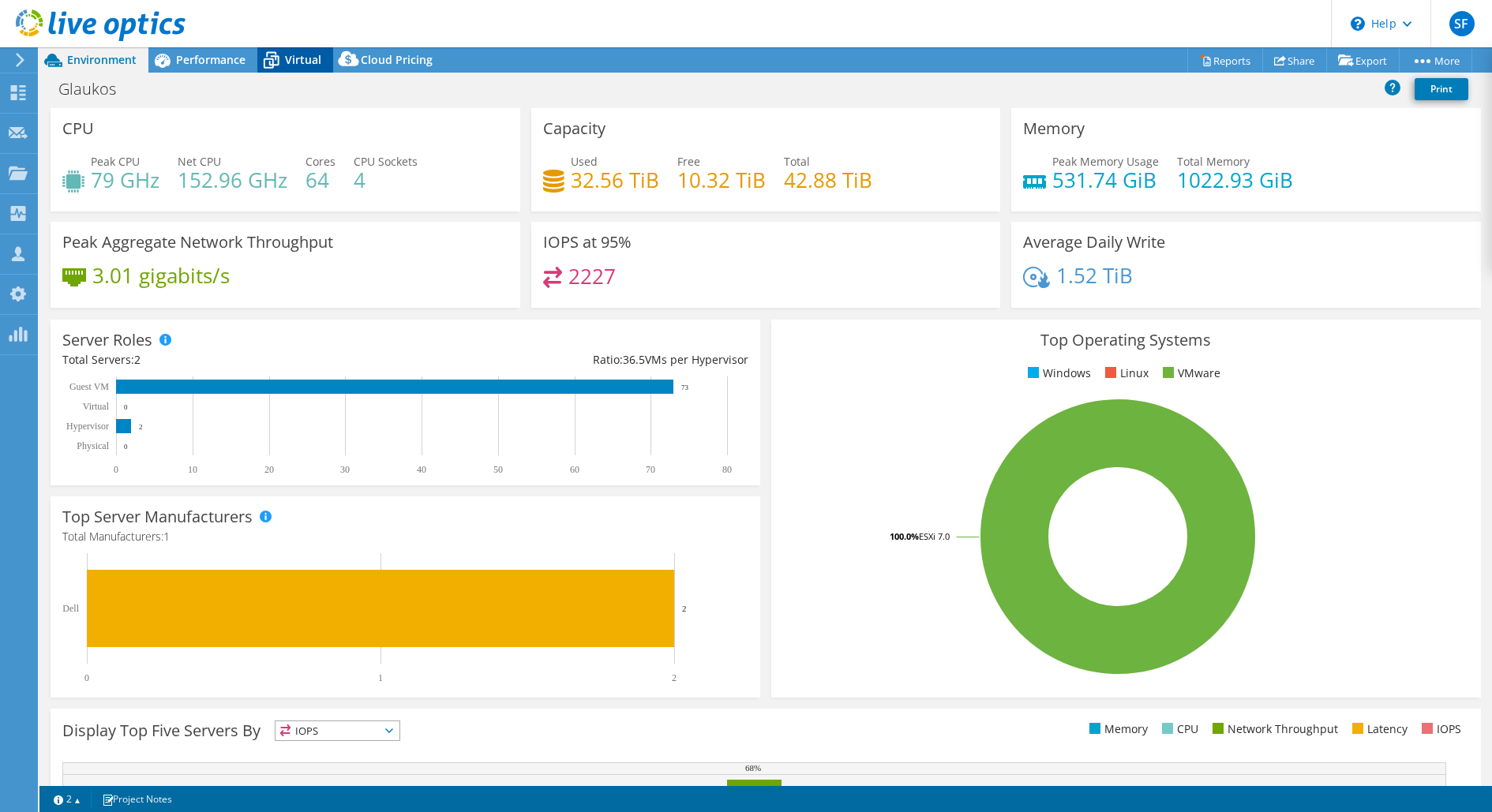
click at [313, 58] on span "Virtual" at bounding box center [303, 59] width 36 height 15
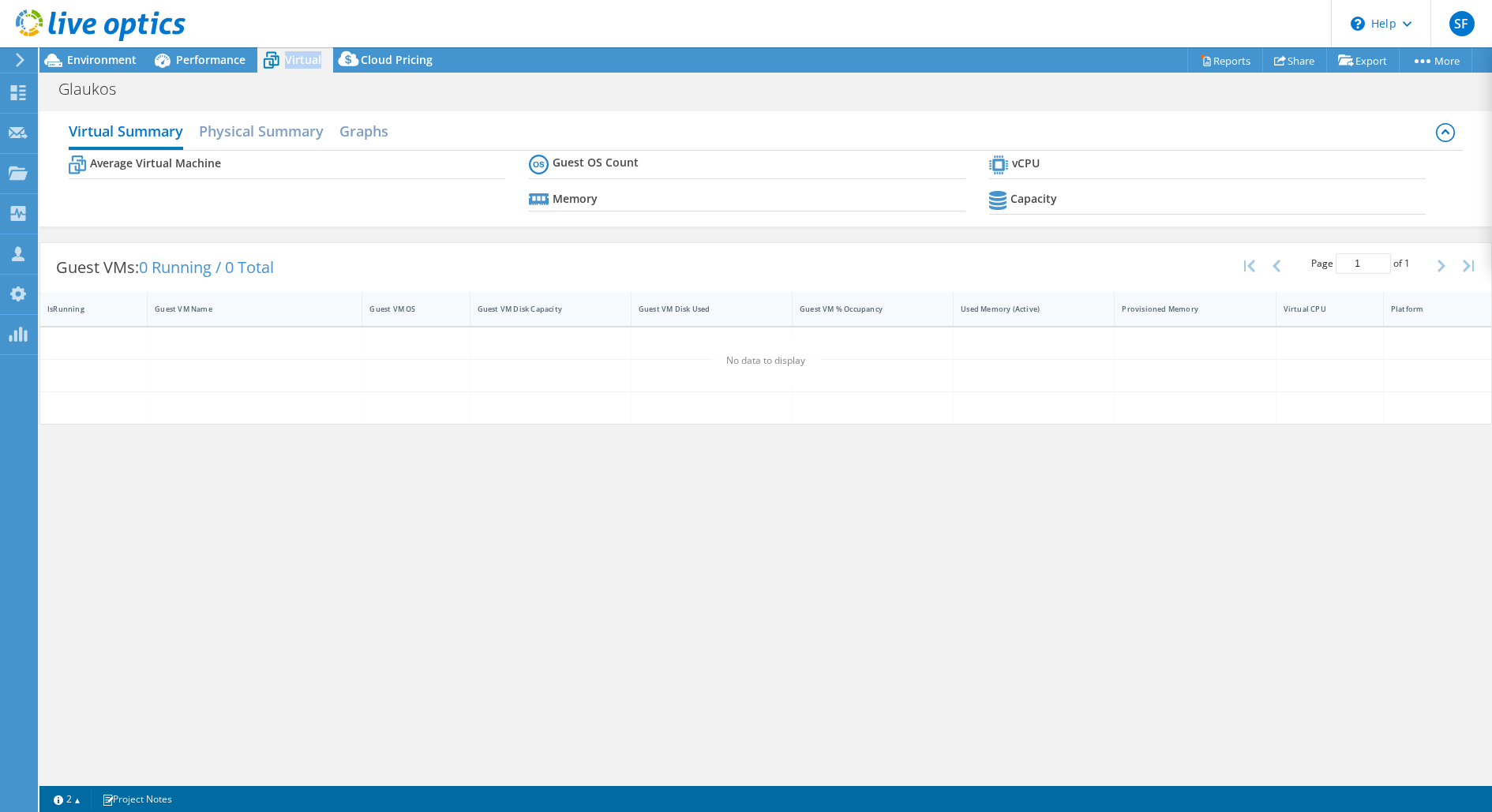
click at [313, 58] on span "Virtual" at bounding box center [303, 59] width 36 height 15
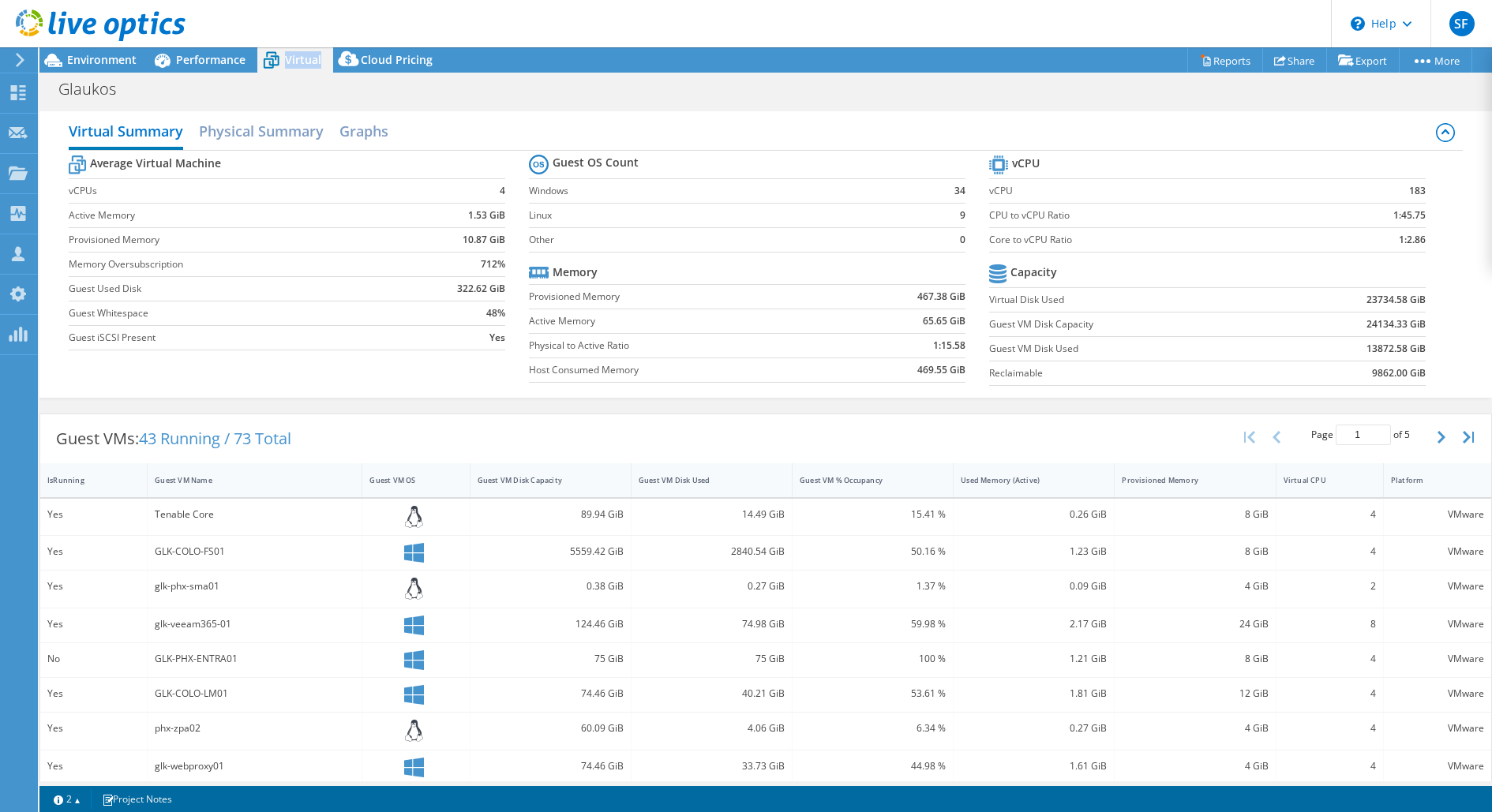
click at [294, 62] on span "Virtual" at bounding box center [303, 59] width 36 height 15
click at [230, 65] on span "Performance" at bounding box center [211, 59] width 70 height 15
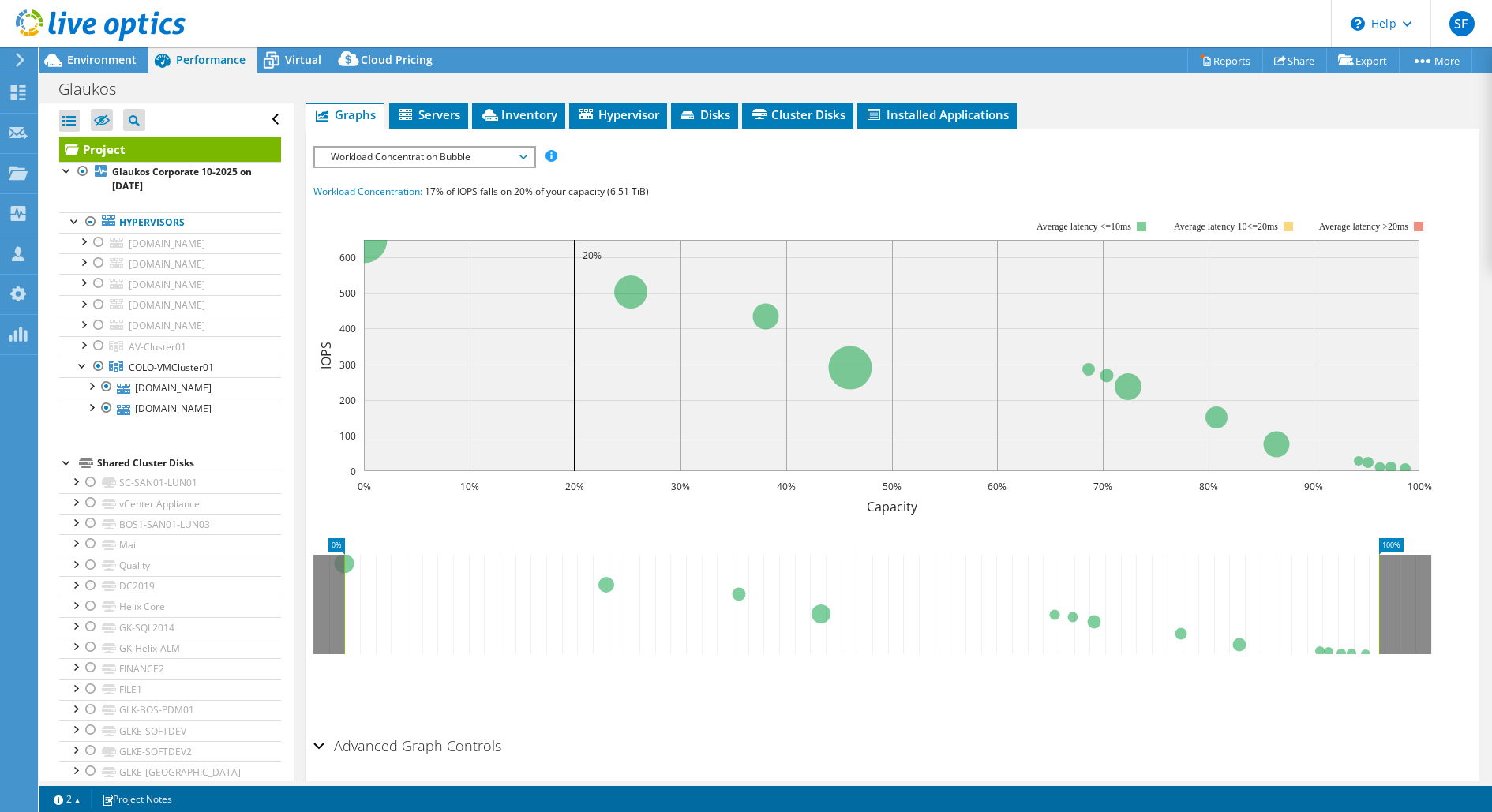
scroll to position [228, 0]
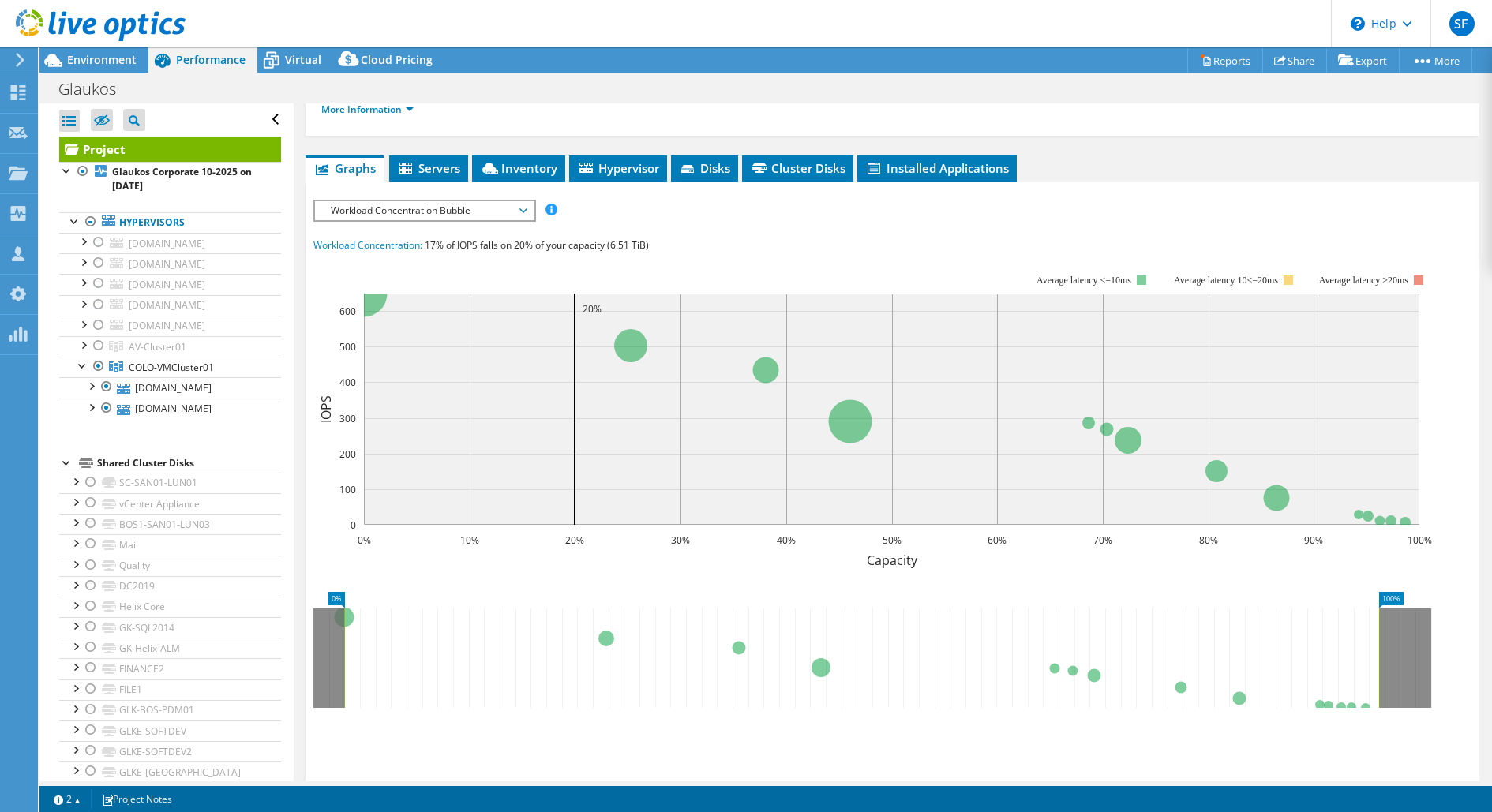
click at [535, 210] on div "Workload Concentration Bubble IOPS Disk Throughput IO Size Latency Queue Depth …" at bounding box center [425, 211] width 223 height 23
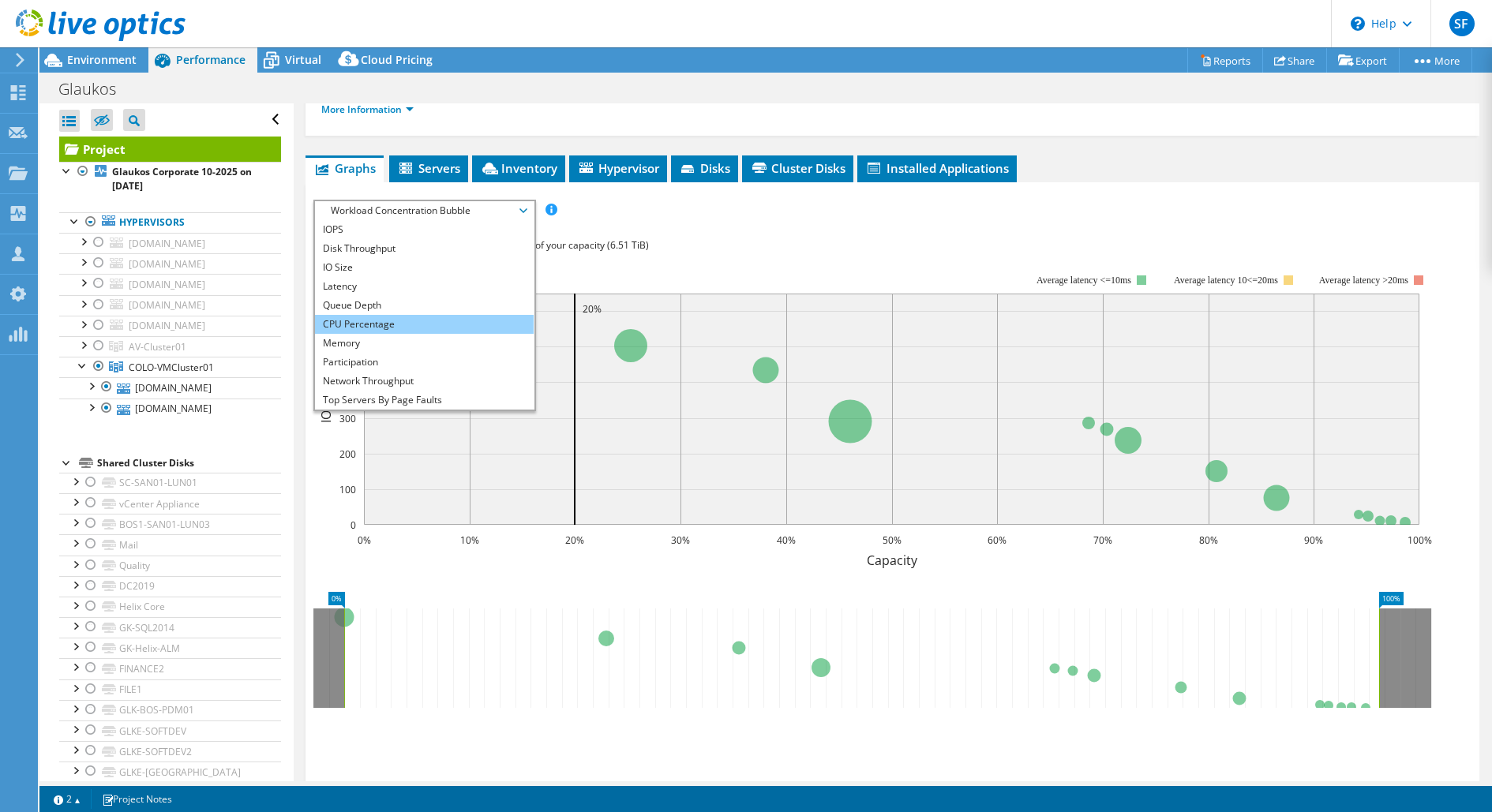
click at [441, 315] on li "CPU Percentage" at bounding box center [424, 324] width 219 height 19
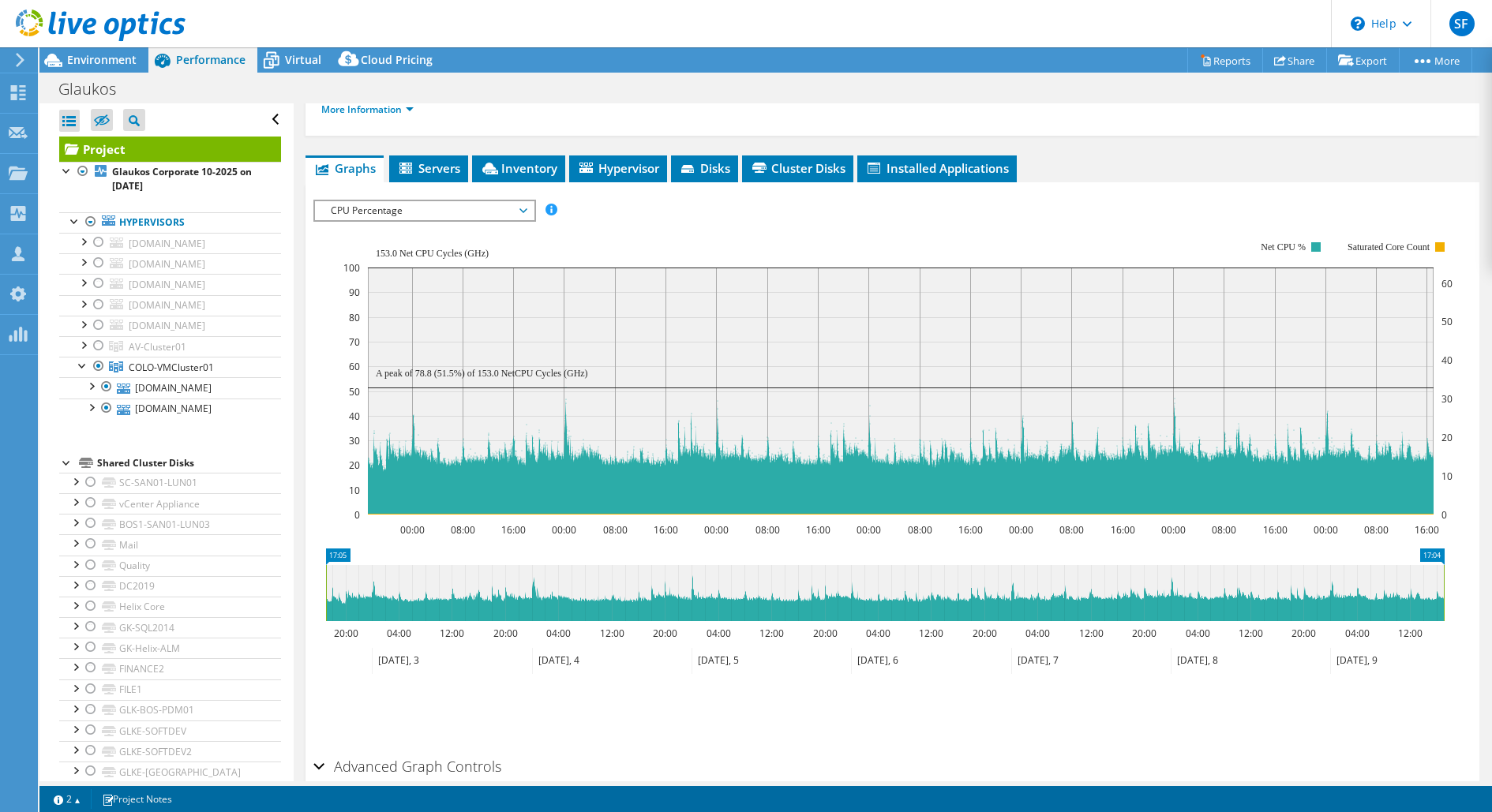
click at [494, 211] on span "CPU Percentage" at bounding box center [424, 210] width 203 height 19
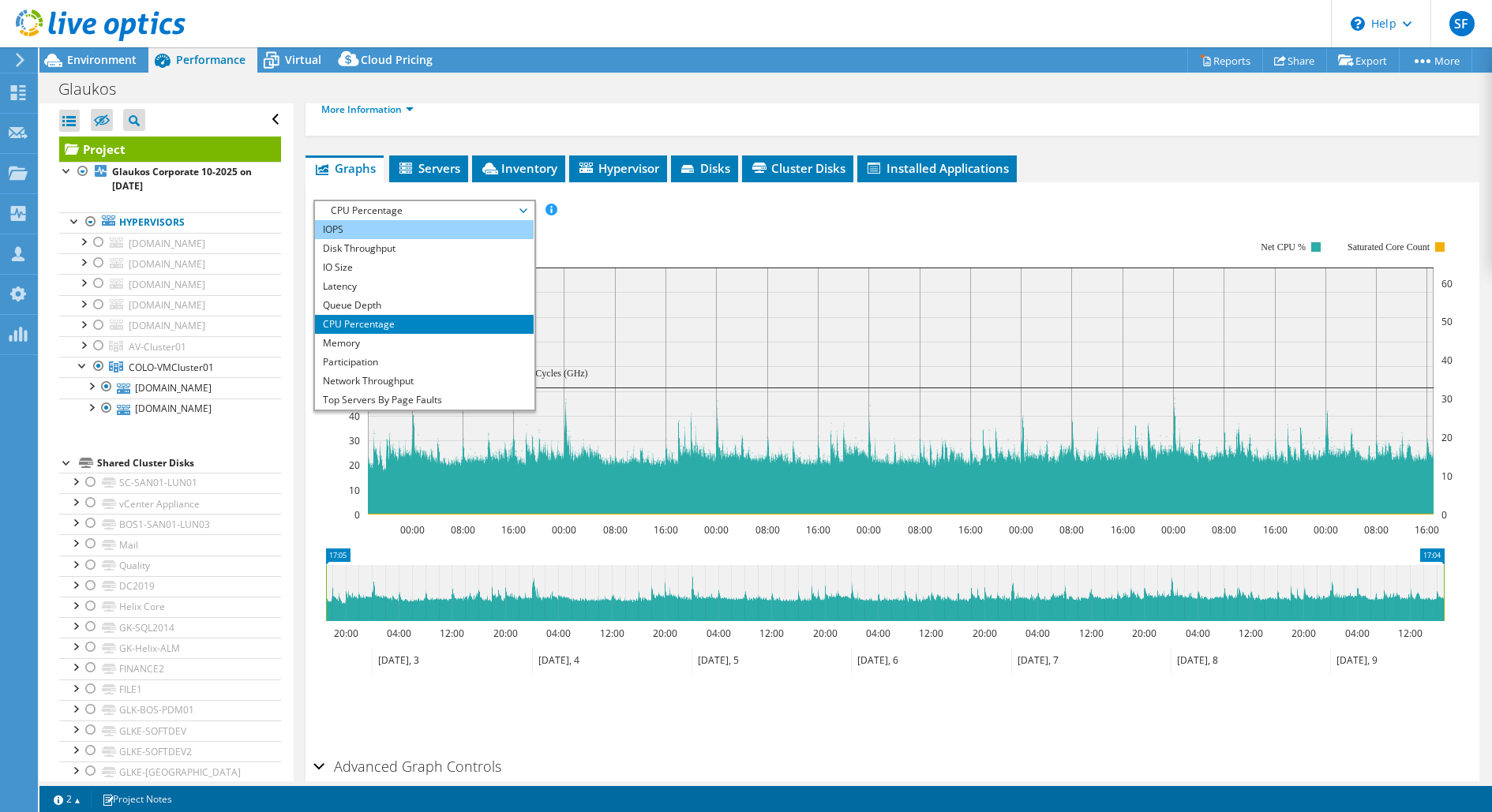
click at [448, 229] on li "IOPS" at bounding box center [424, 229] width 219 height 19
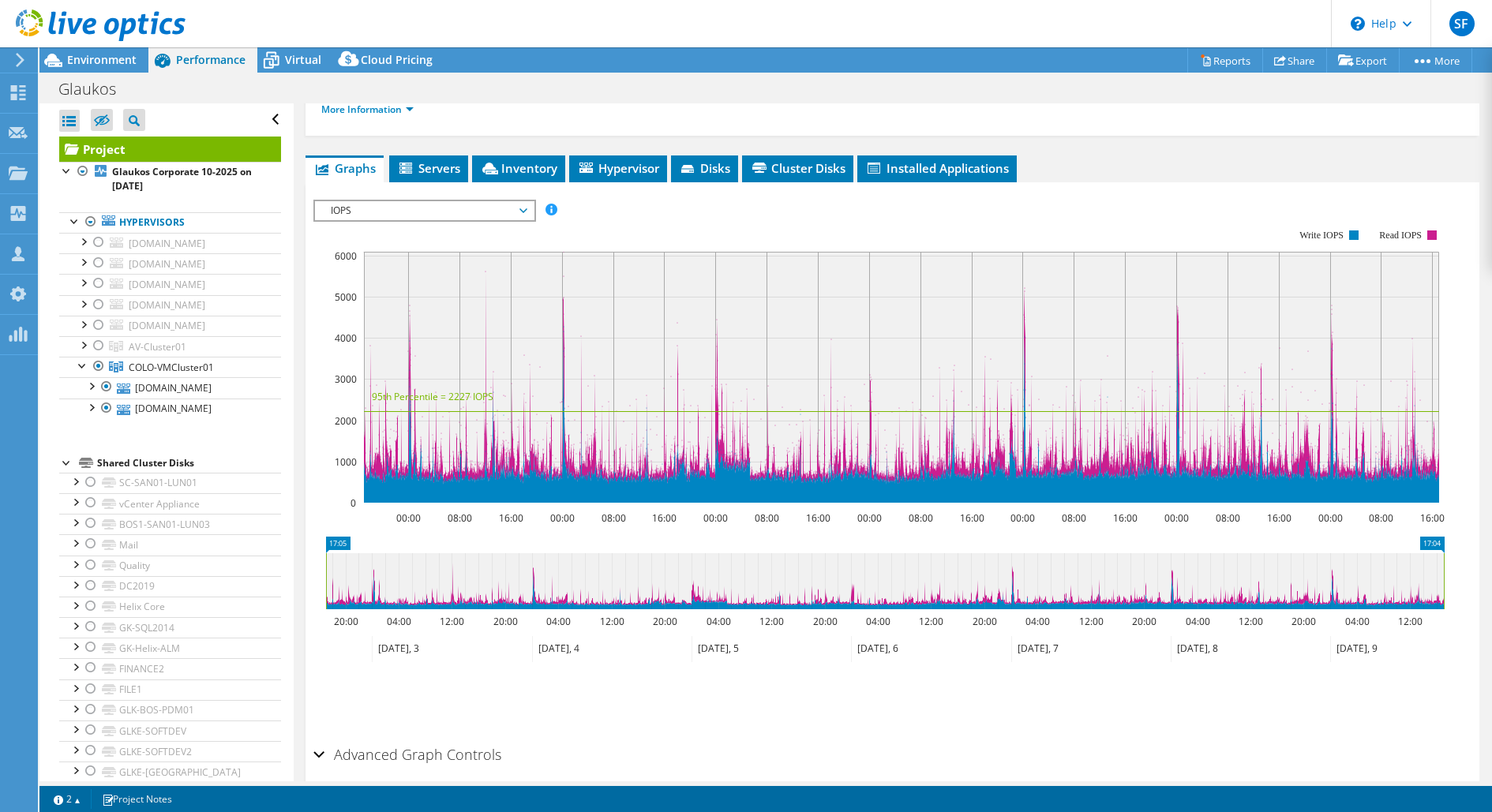
click at [484, 211] on span "IOPS" at bounding box center [424, 210] width 203 height 19
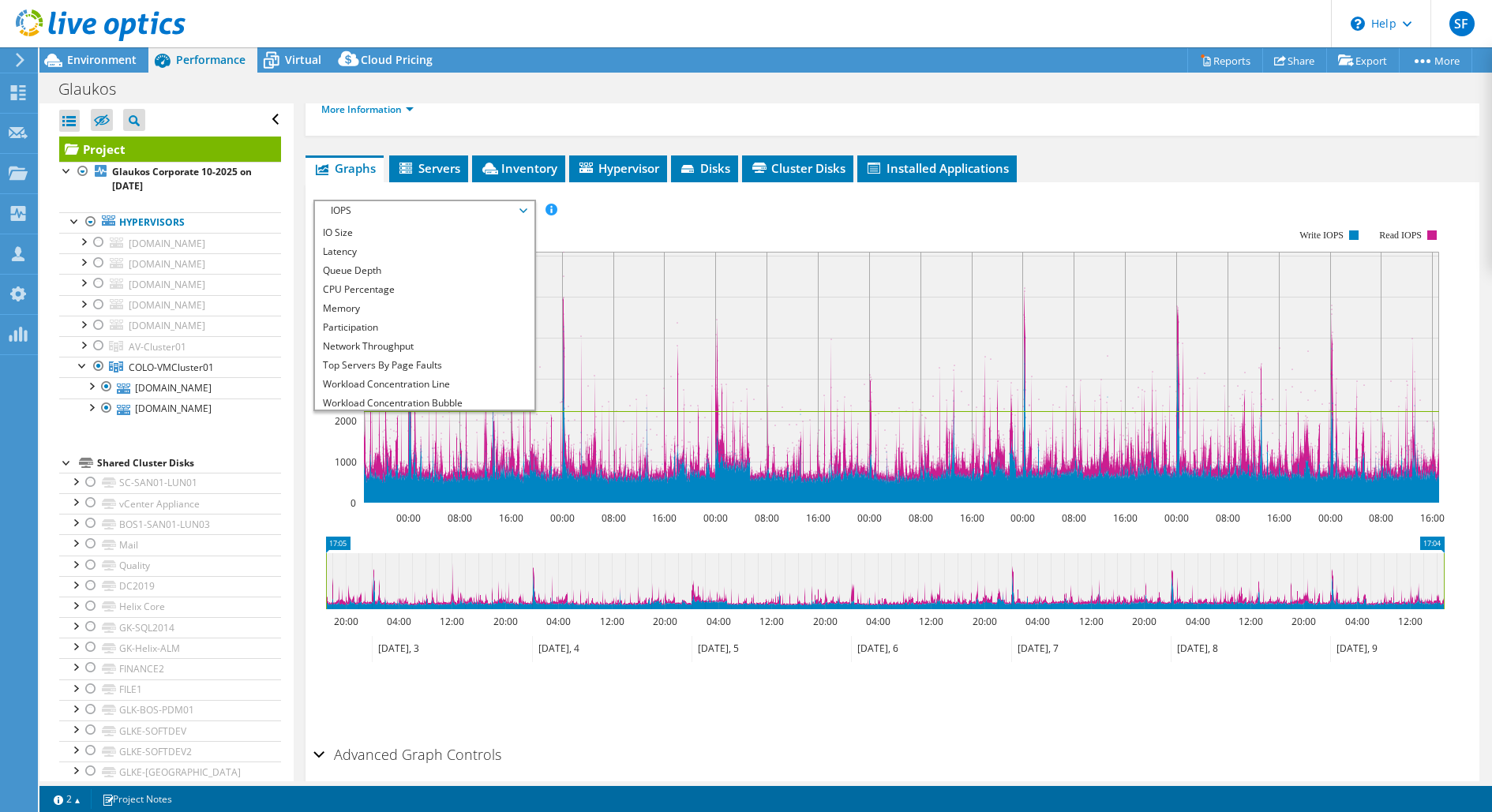
scroll to position [56, 0]
click at [459, 362] on li "Workload Concentration Line" at bounding box center [424, 363] width 219 height 19
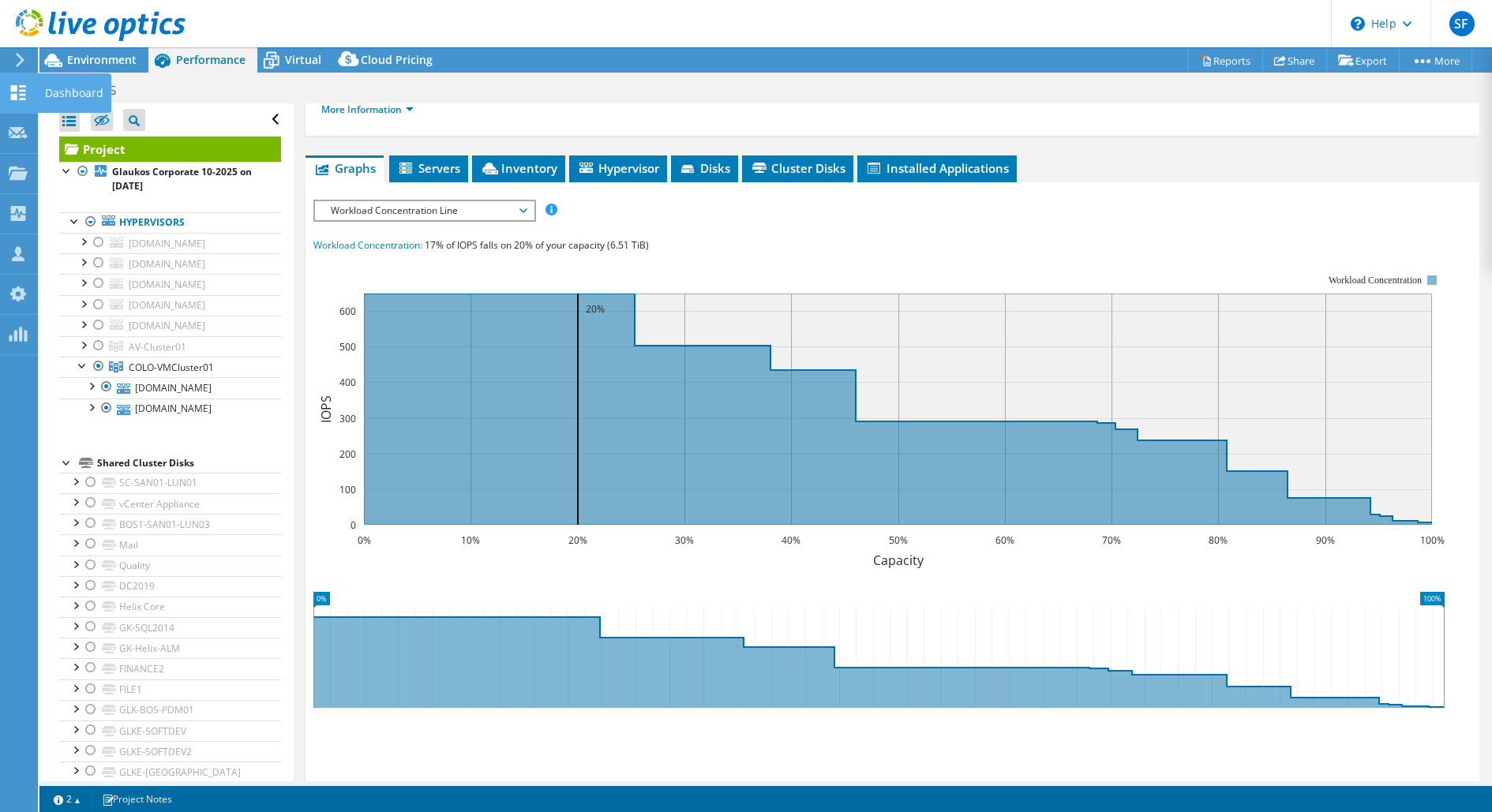
click at [26, 95] on icon at bounding box center [18, 92] width 19 height 15
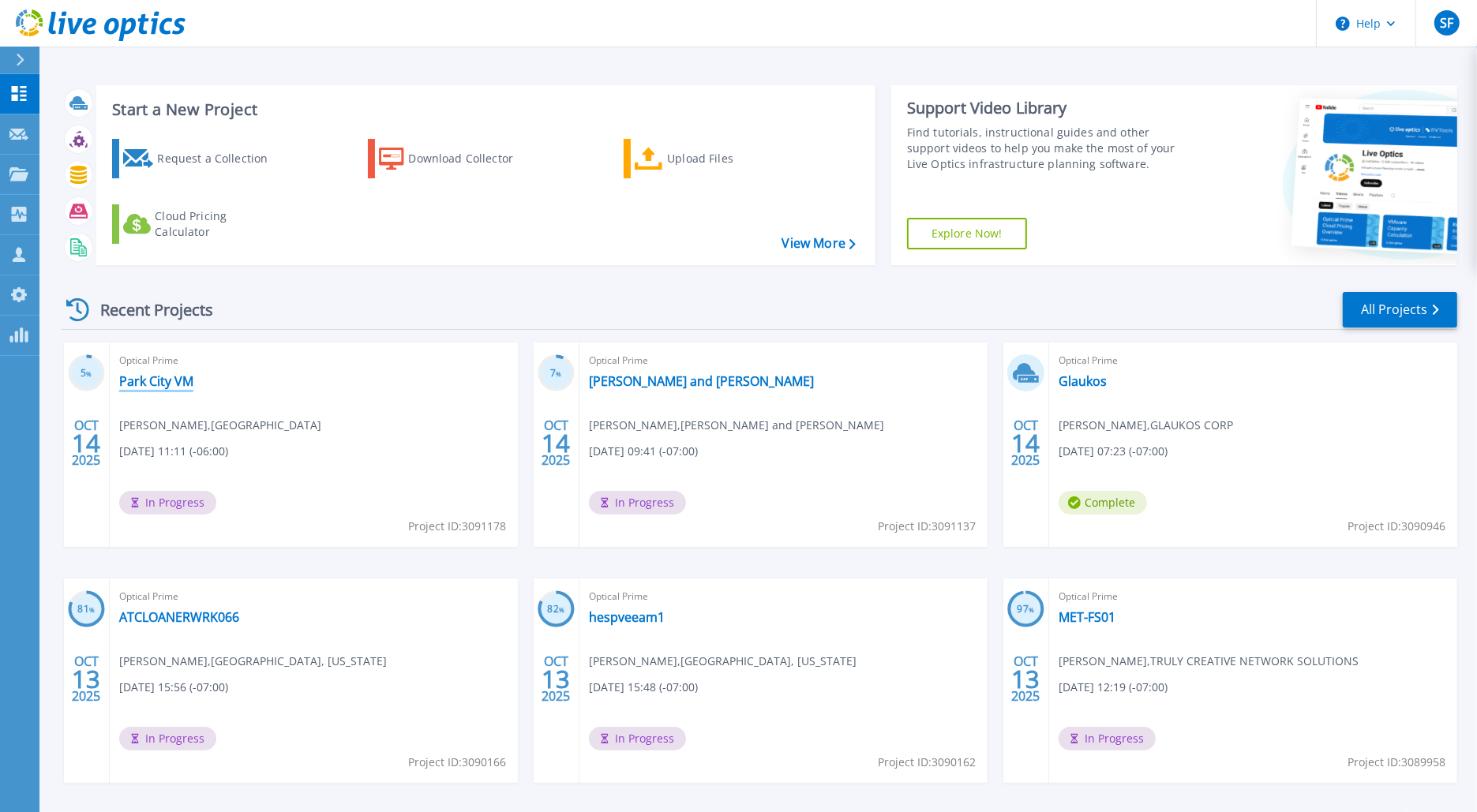
click at [159, 381] on link "Park City VM" at bounding box center [157, 381] width 75 height 16
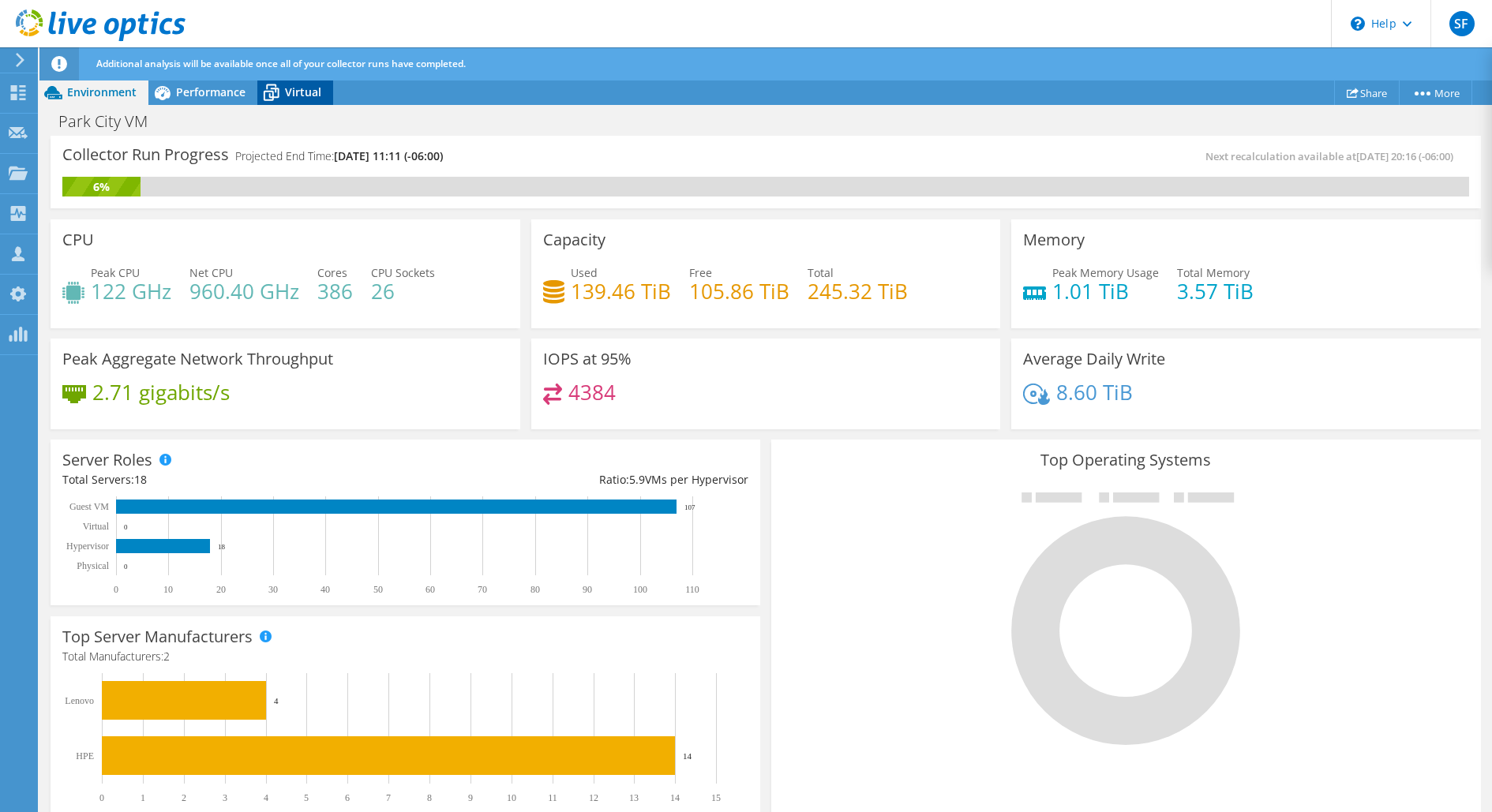
click at [293, 94] on span "Virtual" at bounding box center [303, 91] width 36 height 15
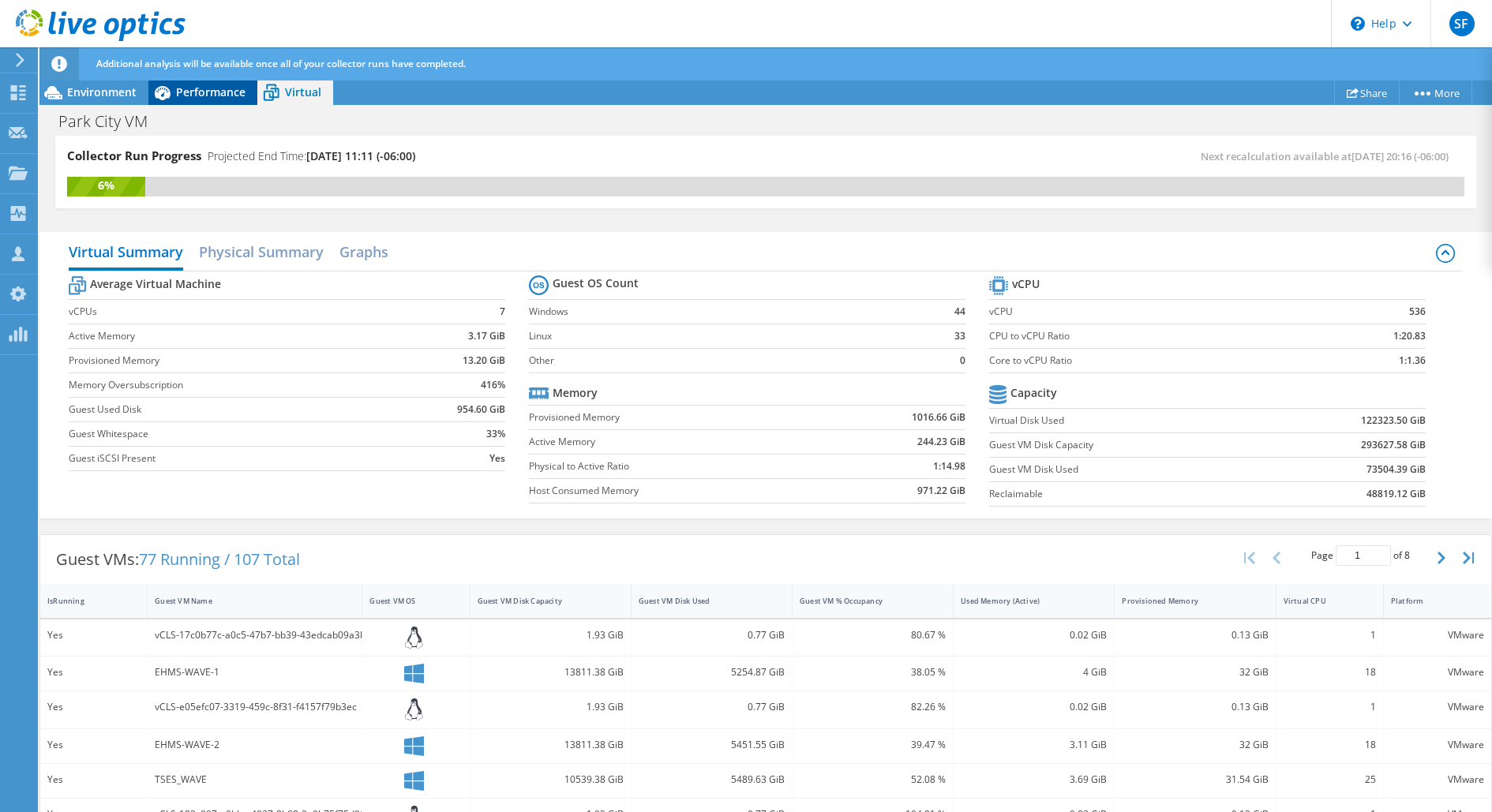
click at [188, 95] on span "Performance" at bounding box center [211, 91] width 70 height 15
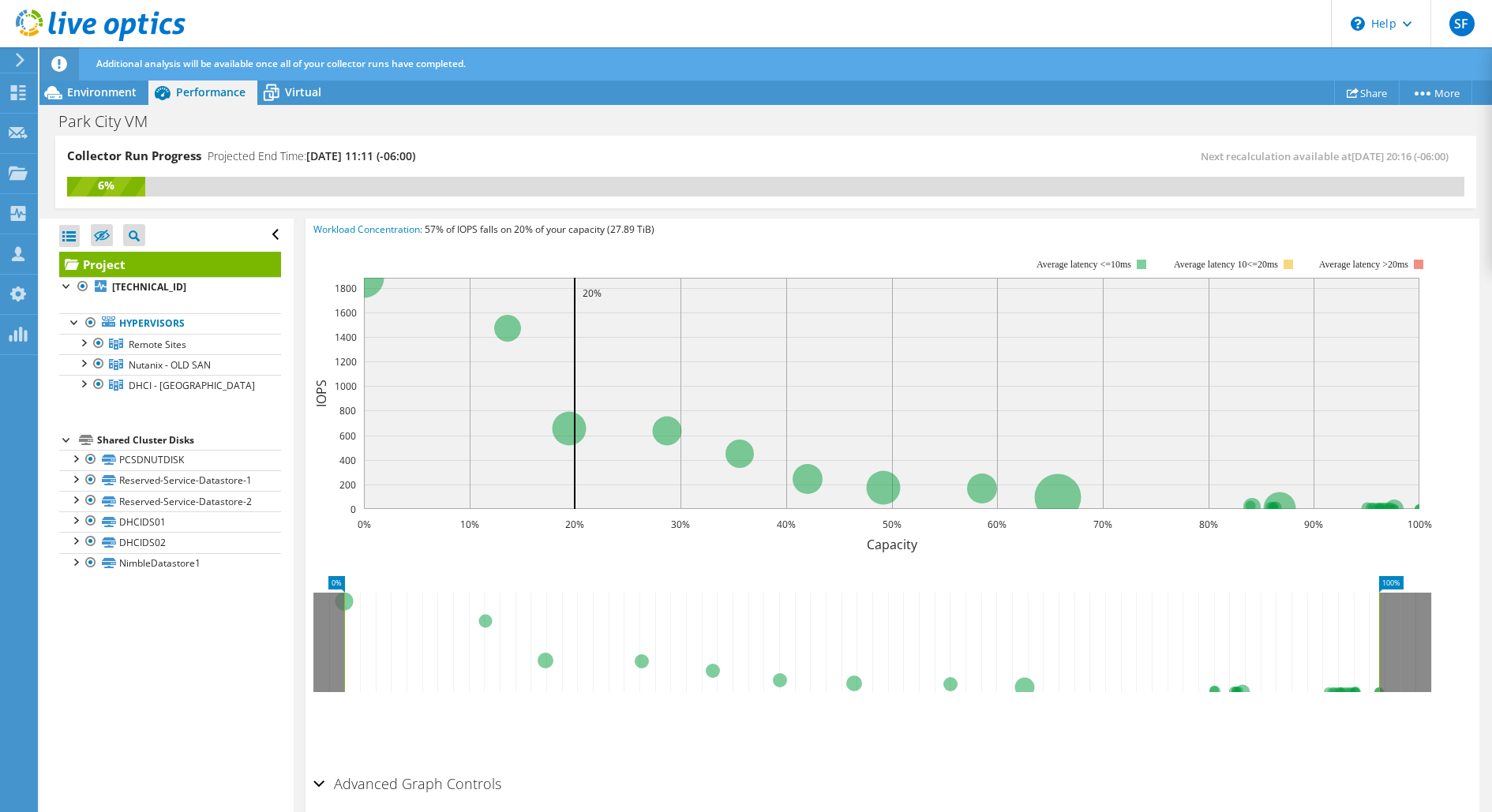
scroll to position [89, 0]
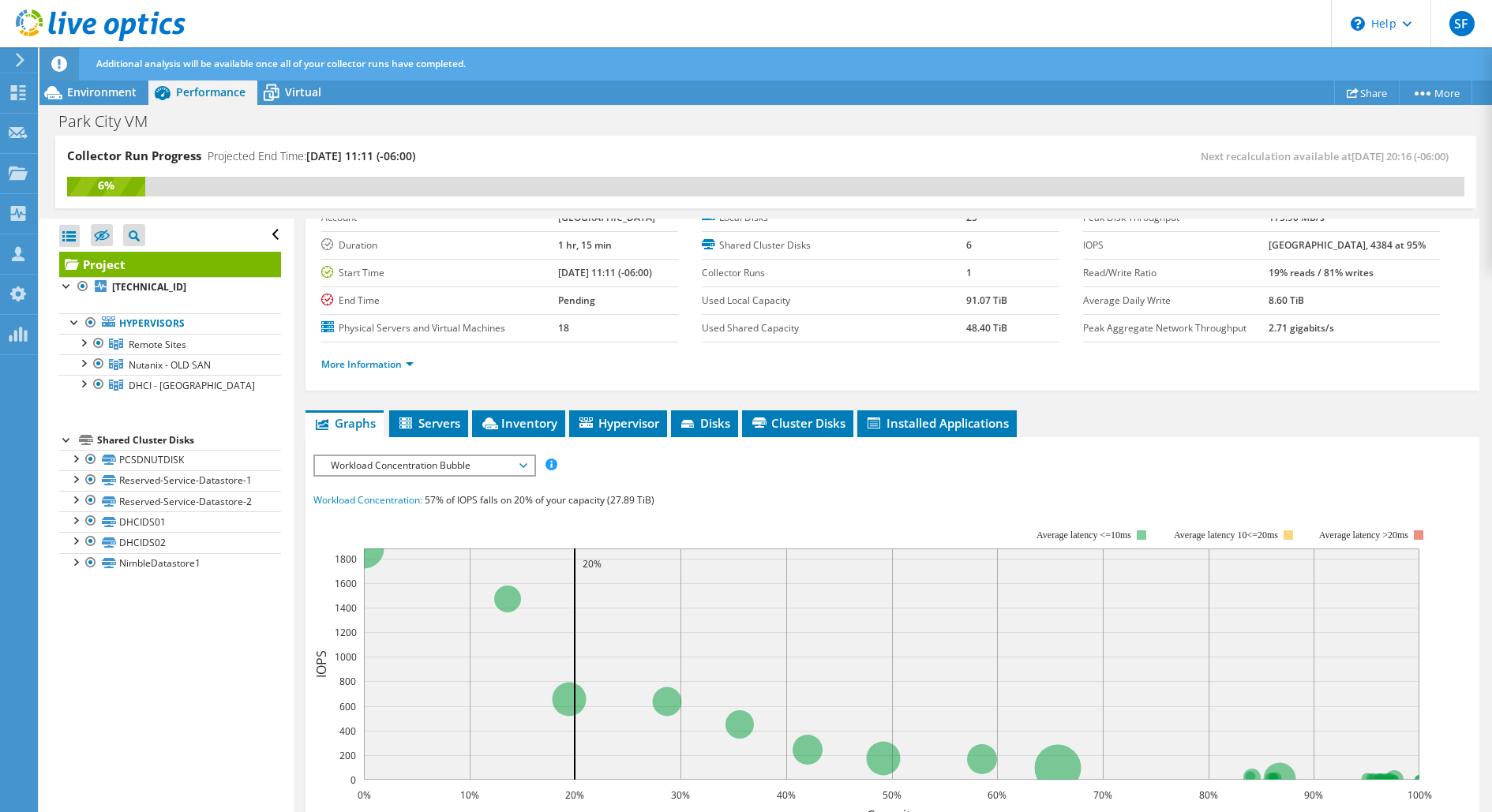
click at [529, 467] on span "Workload Concentration Bubble" at bounding box center [424, 465] width 219 height 19
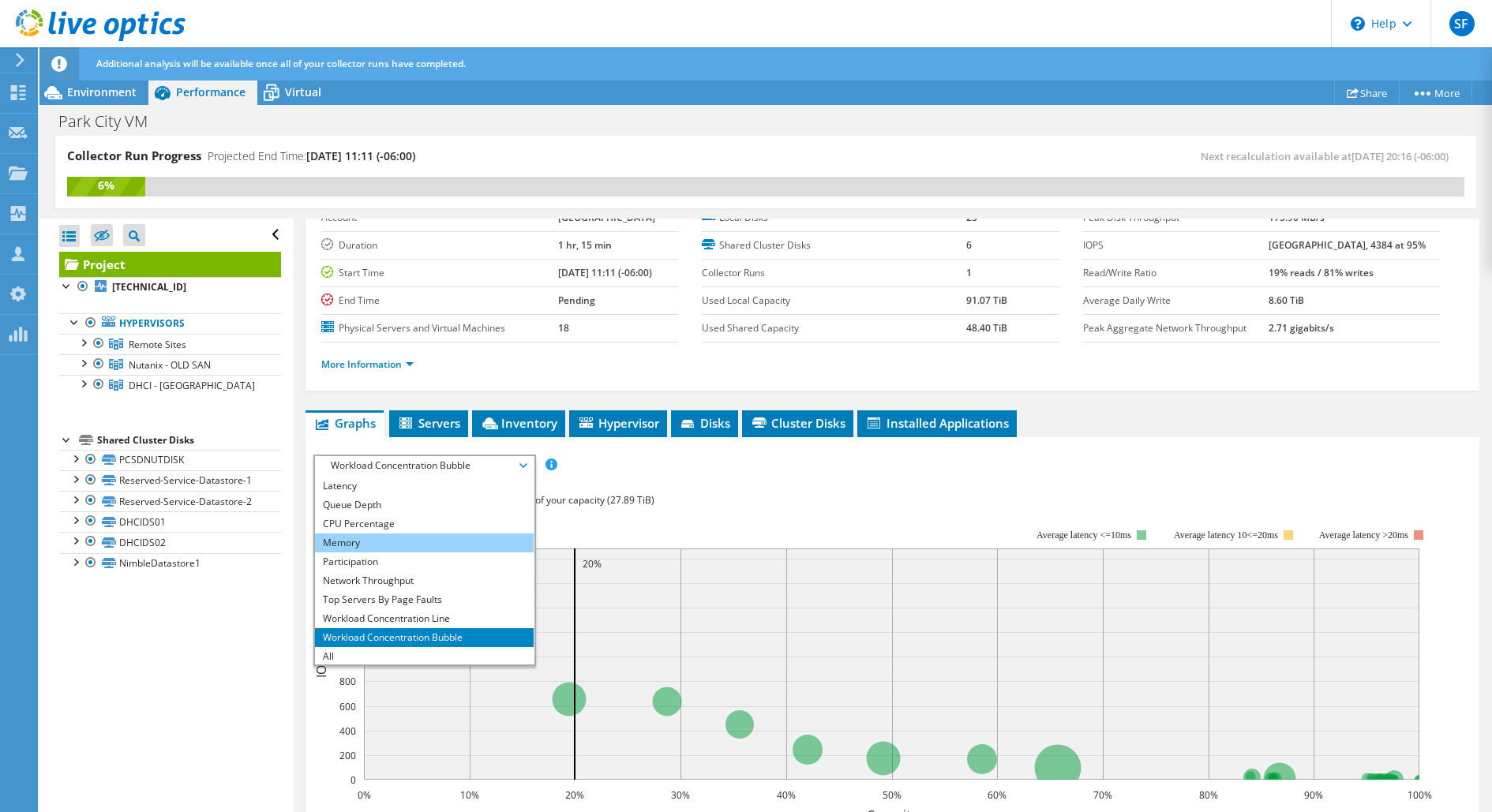
scroll to position [56, 0]
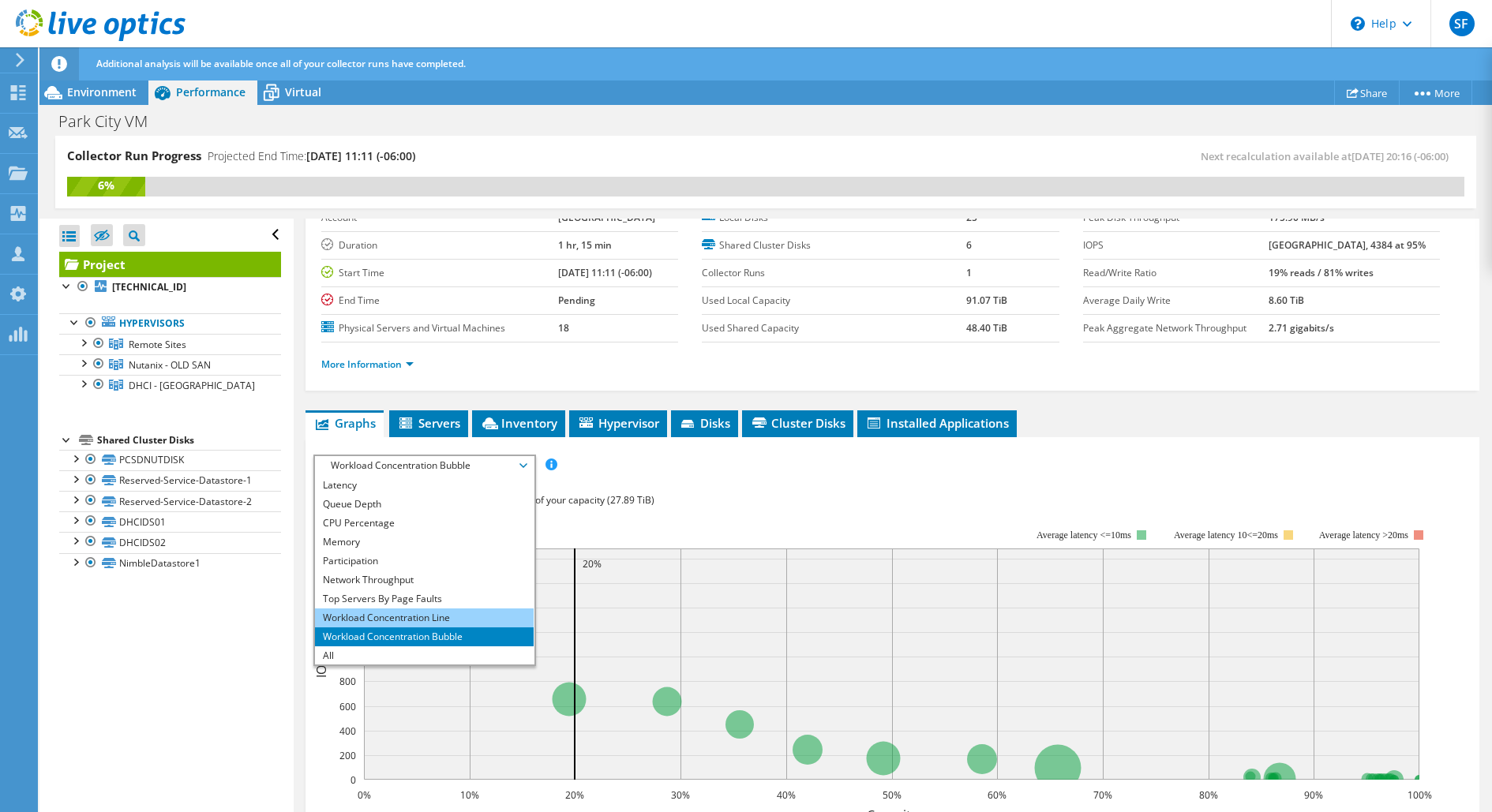
click at [442, 615] on li "Workload Concentration Line" at bounding box center [424, 618] width 219 height 19
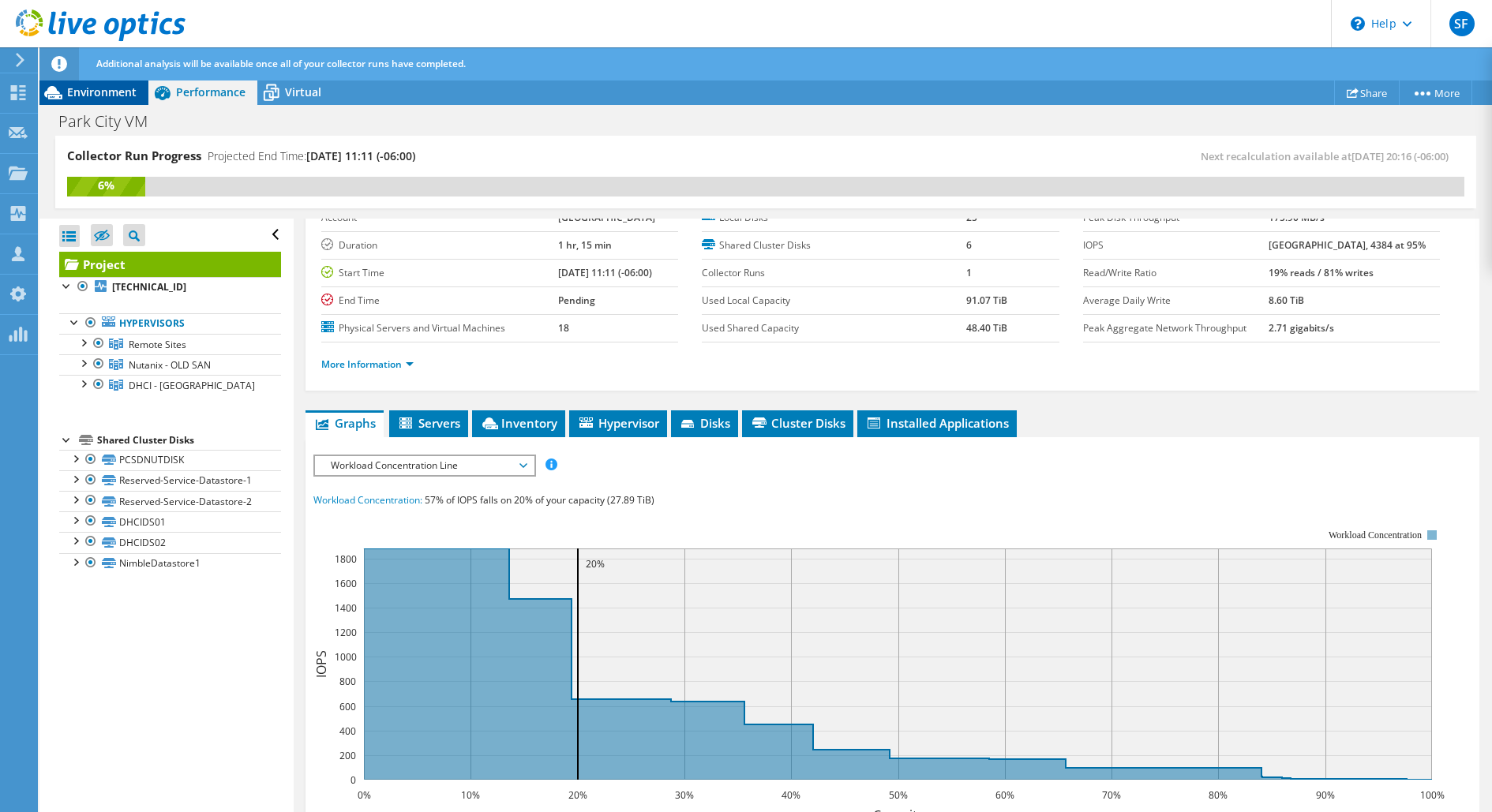
click at [120, 87] on span "Environment" at bounding box center [101, 91] width 70 height 15
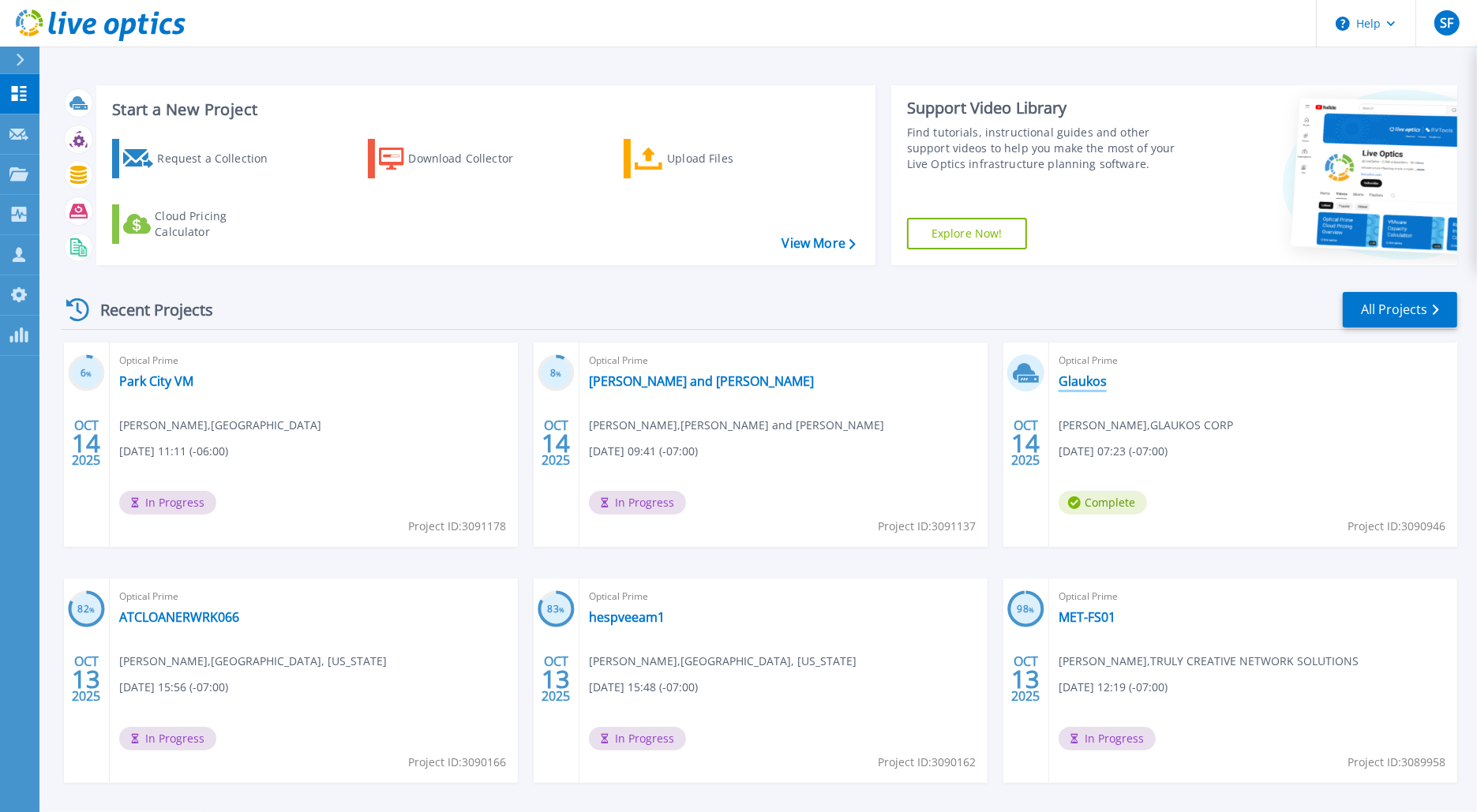
click at [1067, 385] on link "Glaukos" at bounding box center [1083, 381] width 48 height 16
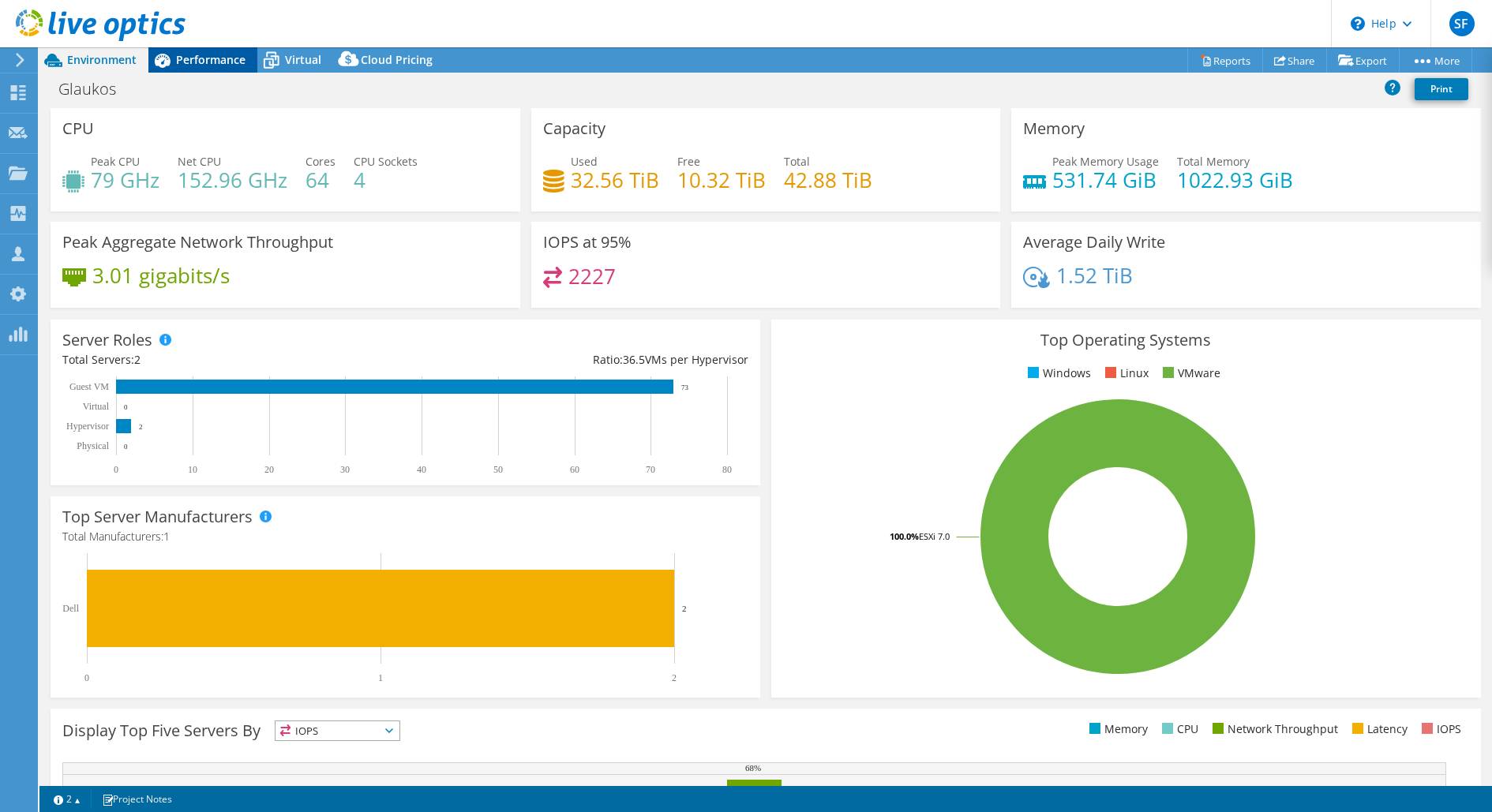
click at [225, 64] on span "Performance" at bounding box center [211, 59] width 70 height 15
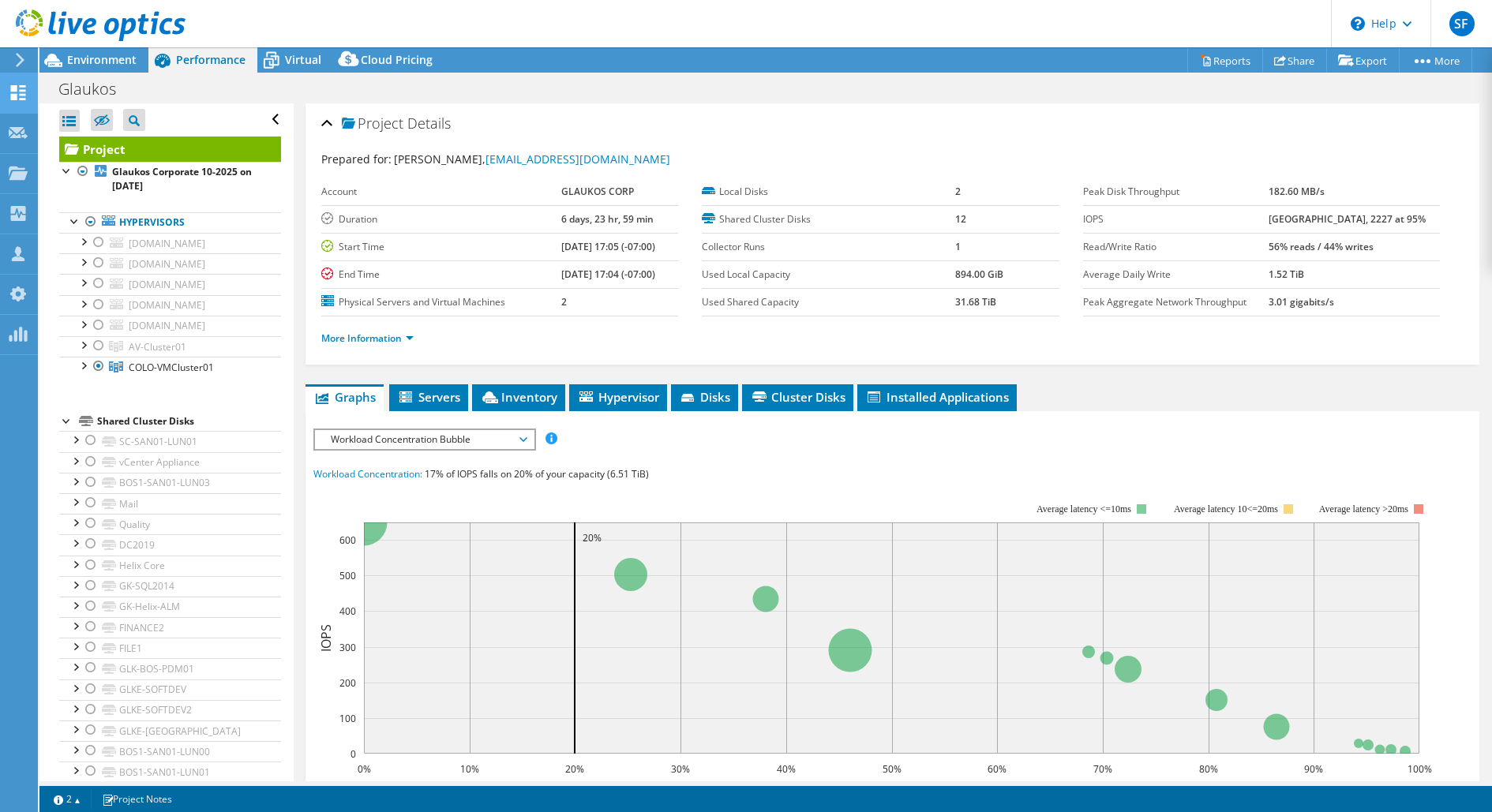
click at [14, 91] on use at bounding box center [18, 92] width 15 height 15
